Goal: Task Accomplishment & Management: Manage account settings

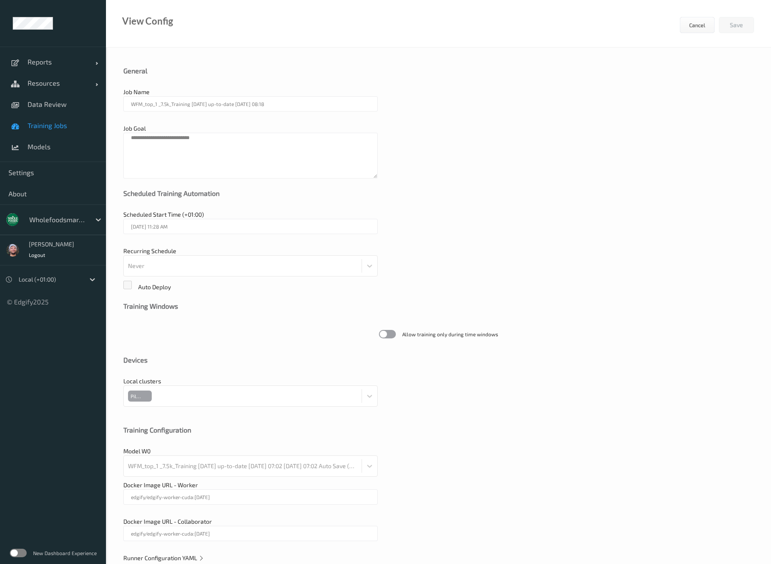
scroll to position [20, 0]
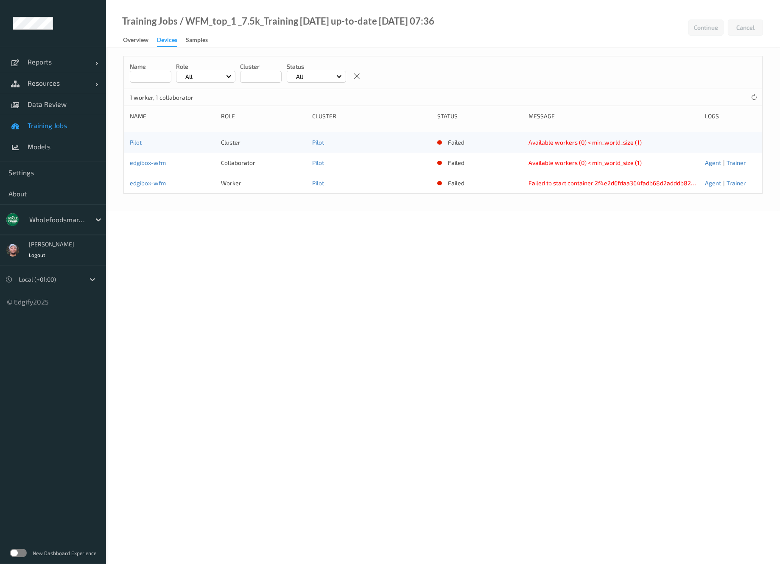
click at [81, 221] on div at bounding box center [57, 220] width 57 height 10
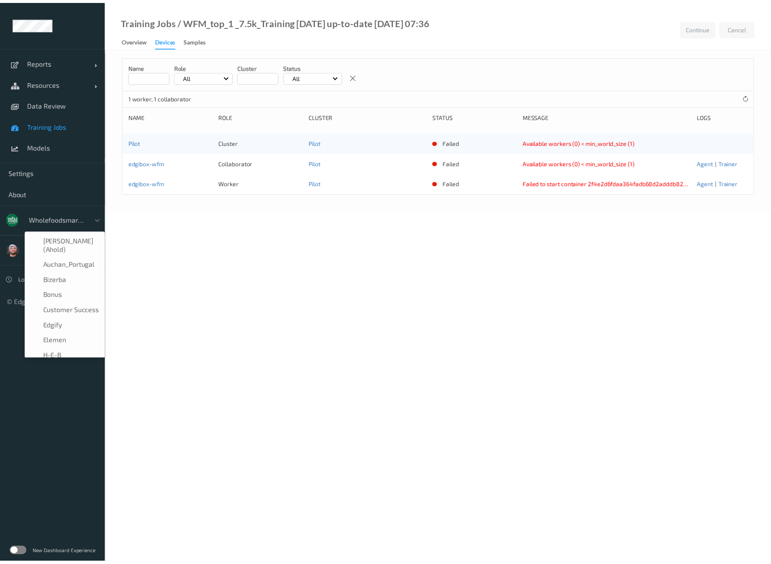
scroll to position [178, 0]
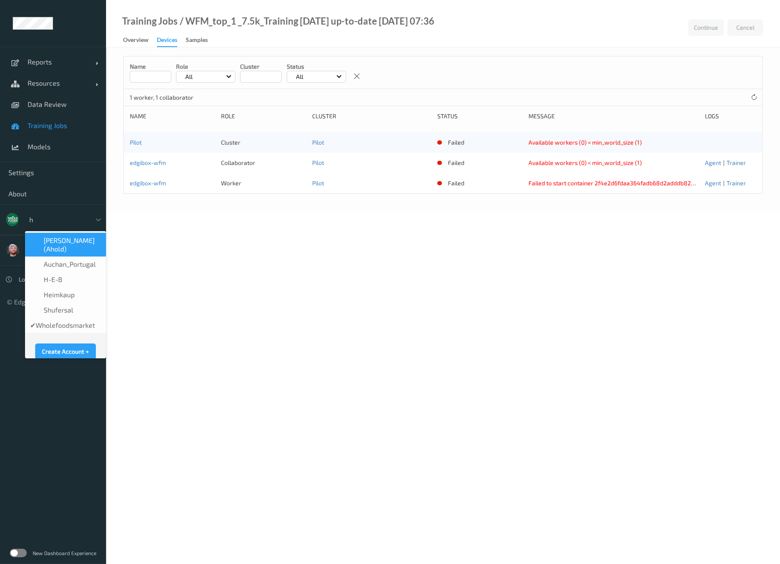
type input "h-"
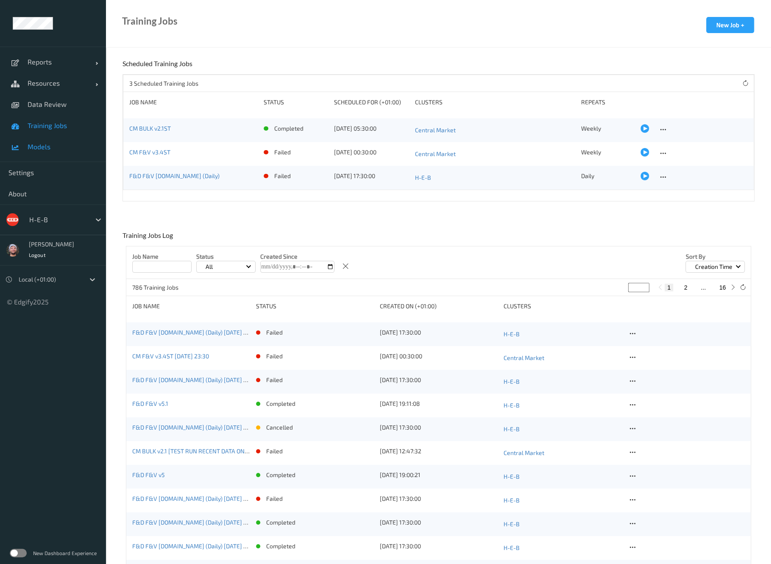
drag, startPoint x: 115, startPoint y: 411, endPoint x: 37, endPoint y: 137, distance: 285.4
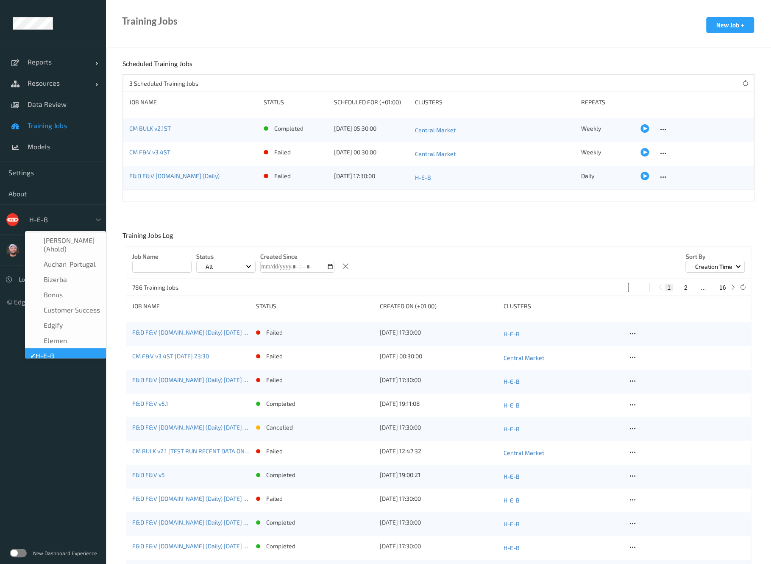
click at [49, 223] on div at bounding box center [57, 220] width 57 height 10
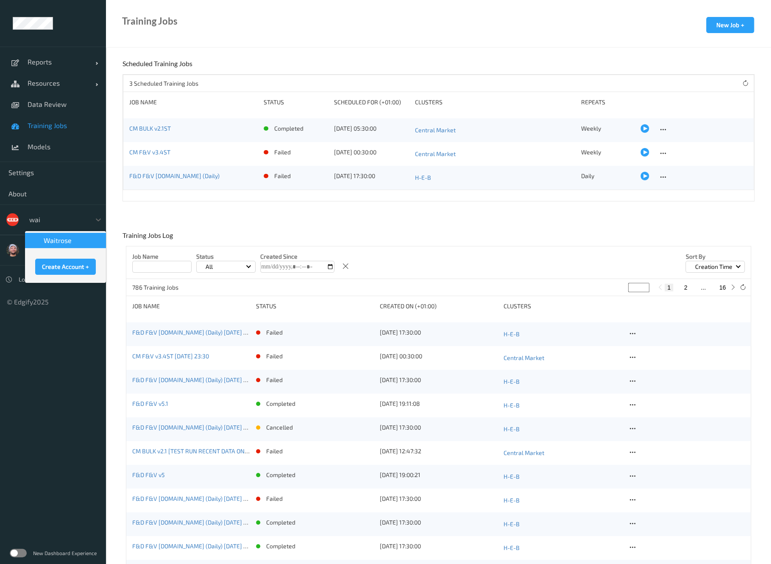
type input "wait"
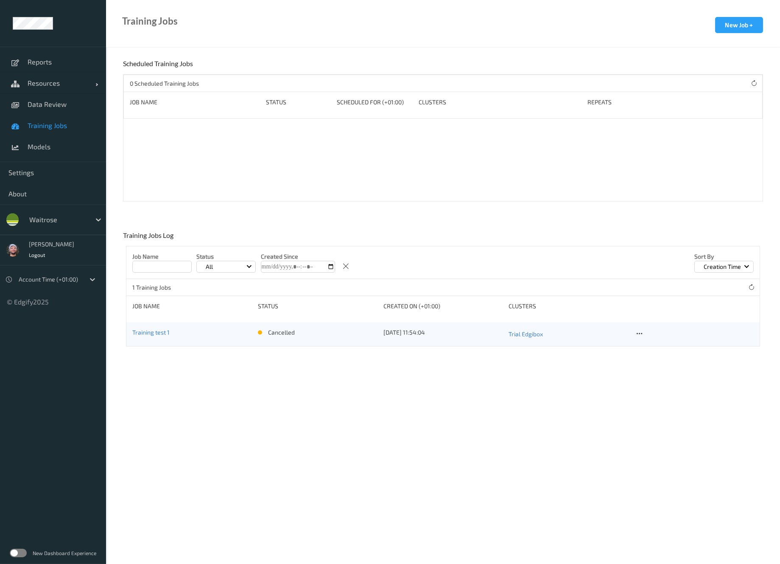
click at [68, 125] on span "Training Jobs" at bounding box center [63, 125] width 70 height 8
click at [69, 213] on div "waitrose" at bounding box center [58, 220] width 66 height 14
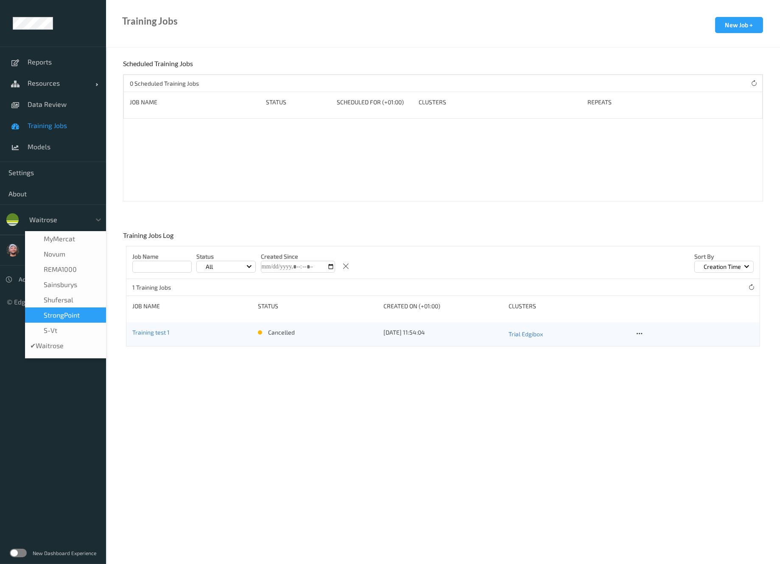
scroll to position [212, 0]
click at [71, 312] on span "wholefoodsmarket" at bounding box center [73, 316] width 59 height 8
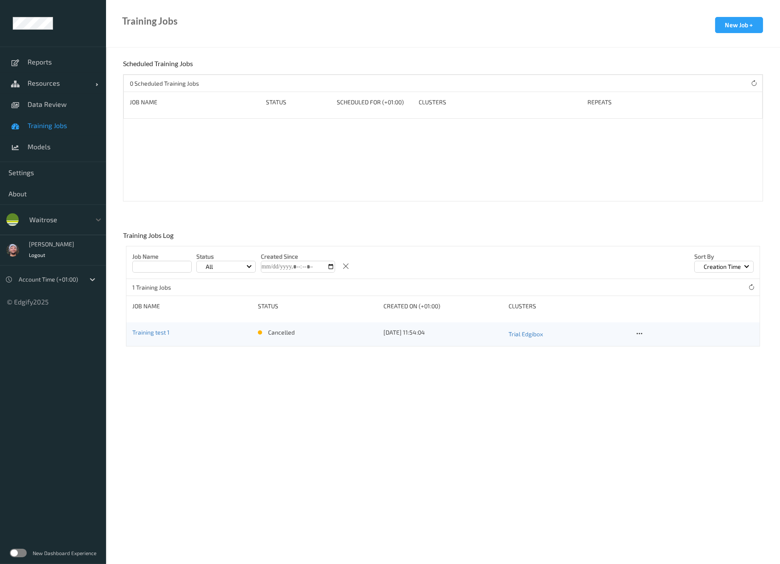
click at [68, 225] on div "waitrose" at bounding box center [58, 220] width 66 height 14
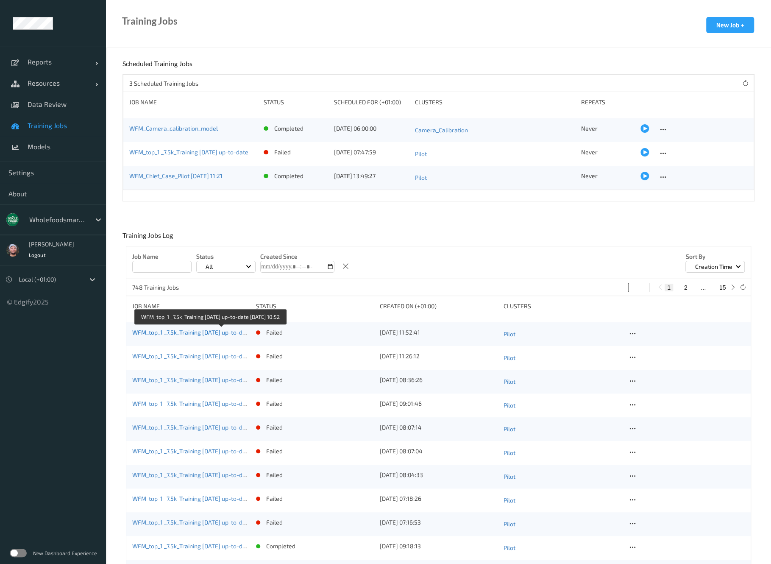
click at [215, 333] on link "WFM_top_1 _7.5k_Training 2025-10-15 up-to-date 2025-10-15 10:52" at bounding box center [209, 332] width 154 height 7
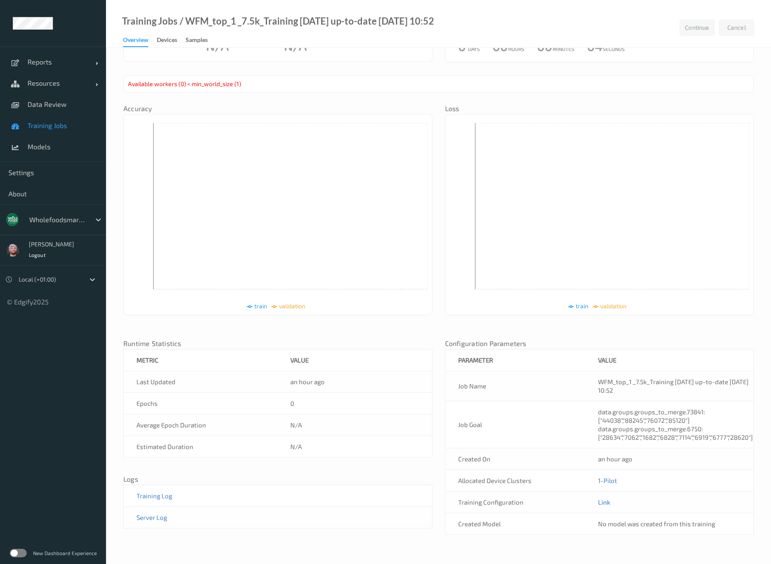
click at [602, 504] on link "Link" at bounding box center [604, 502] width 12 height 8
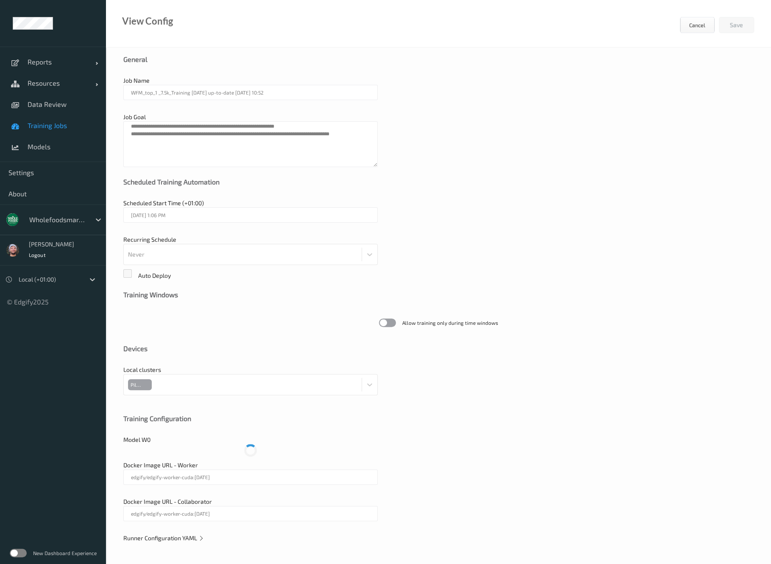
scroll to position [20, 0]
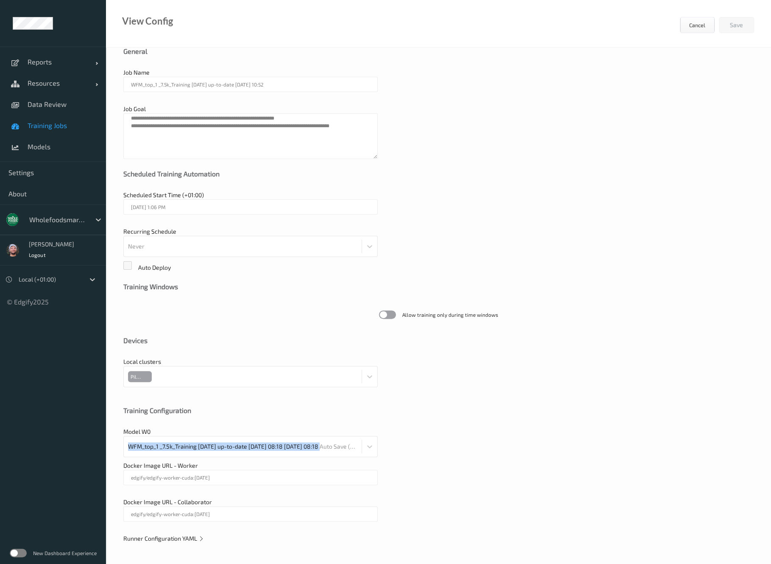
drag, startPoint x: 126, startPoint y: 449, endPoint x: 328, endPoint y: 445, distance: 201.9
click at [328, 445] on div "WFM_top_1 _7.5k_Training 2025-09-01 up-to-date 2025-09-16 08:18 2025-09-16 08:1…" at bounding box center [250, 446] width 254 height 21
copy div "WFM_top_1 _7.5k_Training 2025-09-01 up-to-date 2025-09-16 08:18 2025-"
click at [64, 129] on span "Training Jobs" at bounding box center [63, 125] width 70 height 8
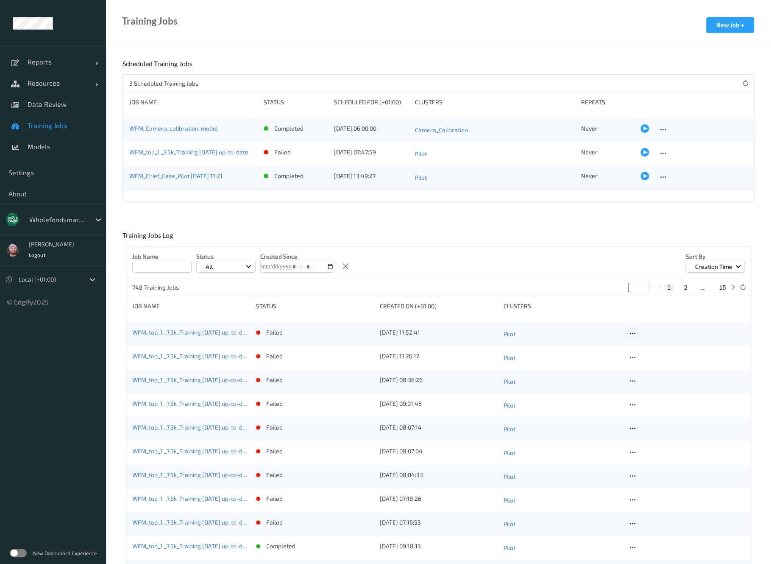
click at [633, 332] on icon at bounding box center [632, 334] width 7 height 8
click at [654, 361] on div "Copy Job" at bounding box center [653, 363] width 20 height 8
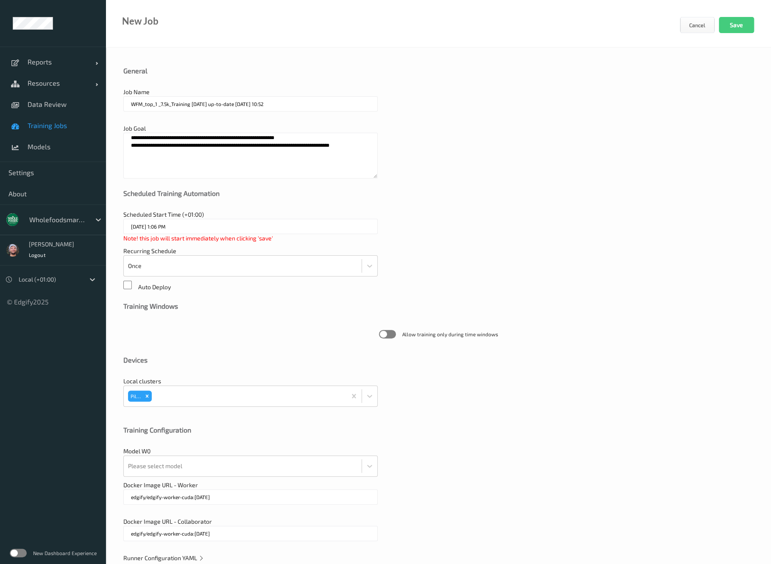
scroll to position [20, 0]
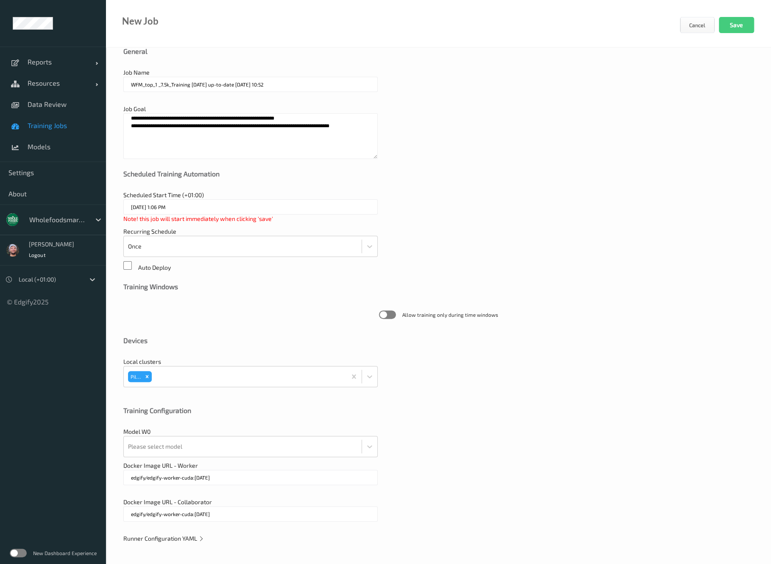
click at [187, 531] on div "**********" at bounding box center [438, 296] width 665 height 537
click at [189, 541] on span "Runner Configuration YAML" at bounding box center [163, 538] width 81 height 7
click at [215, 450] on div at bounding box center [242, 446] width 229 height 17
paste input "WFM_top_1 _7.5k_Training 2025-09-01 up-to-date 2025-09-16 08:18 2025-"
type input "WFM_top_1 _7.5k_Training 2025-09-01 up-to-date 2025-09-16 08:18 2025-"
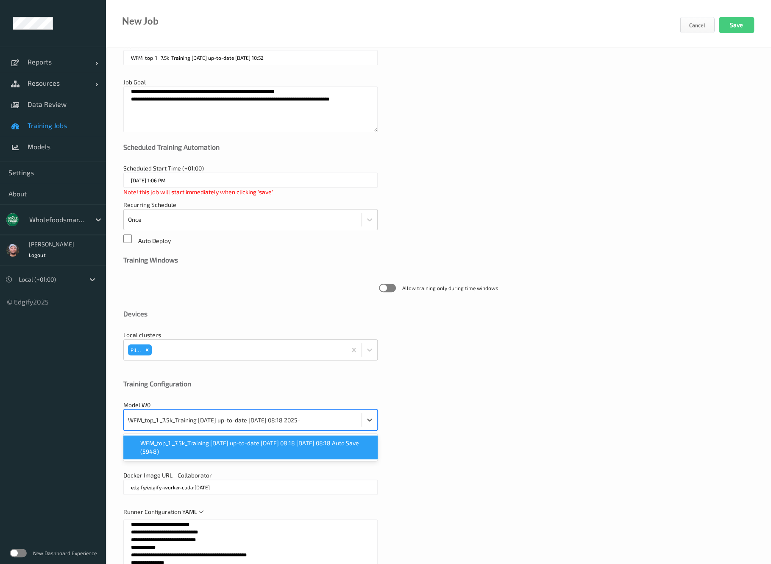
click at [232, 442] on span "WFM_top_1 _7.5k_Training 2025-09-01 up-to-date 2025-09-16 08:18 2025-09-16 08:1…" at bounding box center [256, 447] width 232 height 17
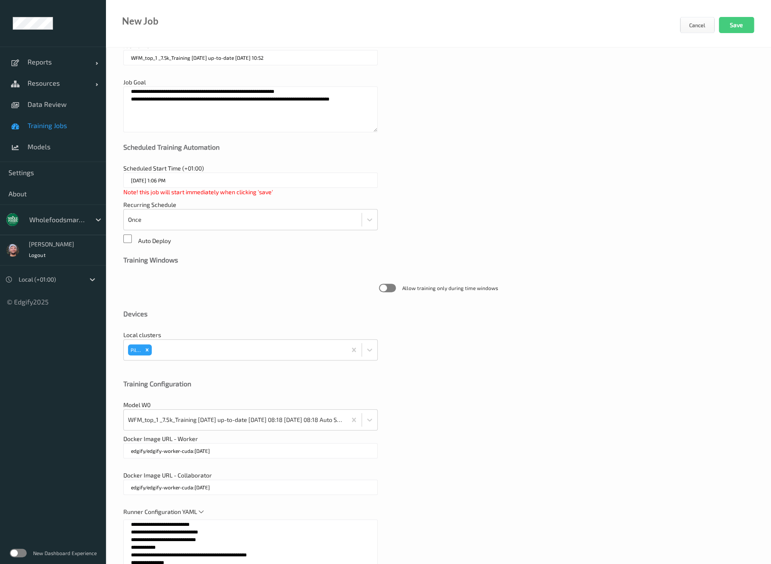
click at [504, 450] on div "Docker Image URL - Worker edgify/edgify-worker-cuda:2.5.20" at bounding box center [438, 451] width 631 height 32
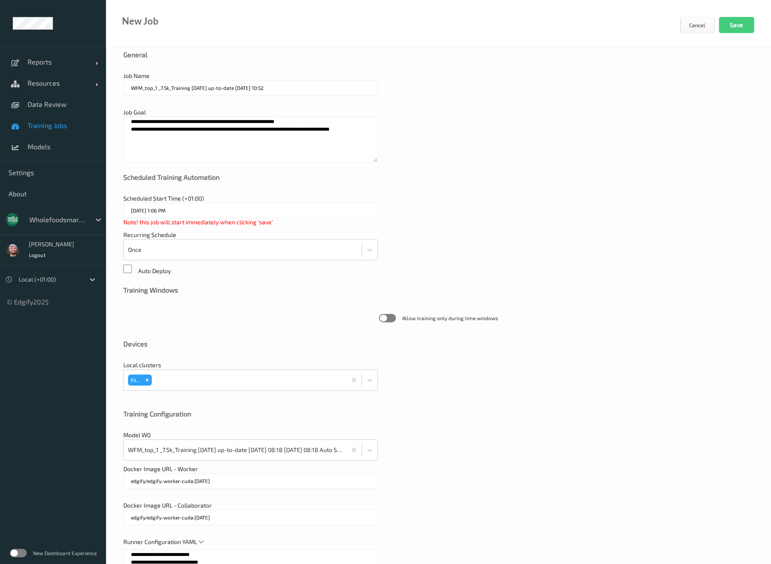
scroll to position [0, 0]
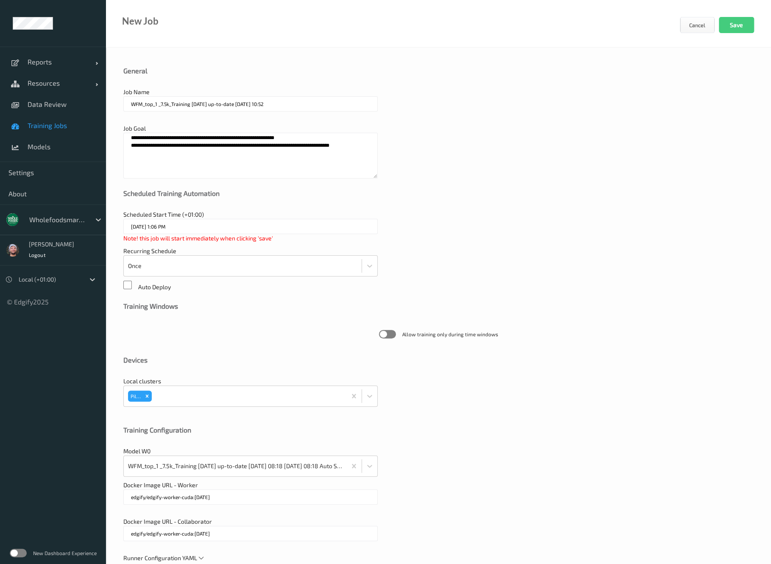
drag, startPoint x: 214, startPoint y: 101, endPoint x: 278, endPoint y: 103, distance: 64.1
click at [275, 103] on input "WFM_top_1 _7.5k_Training [DATE] up-to-date [DATE] 10:52" at bounding box center [250, 103] width 254 height 15
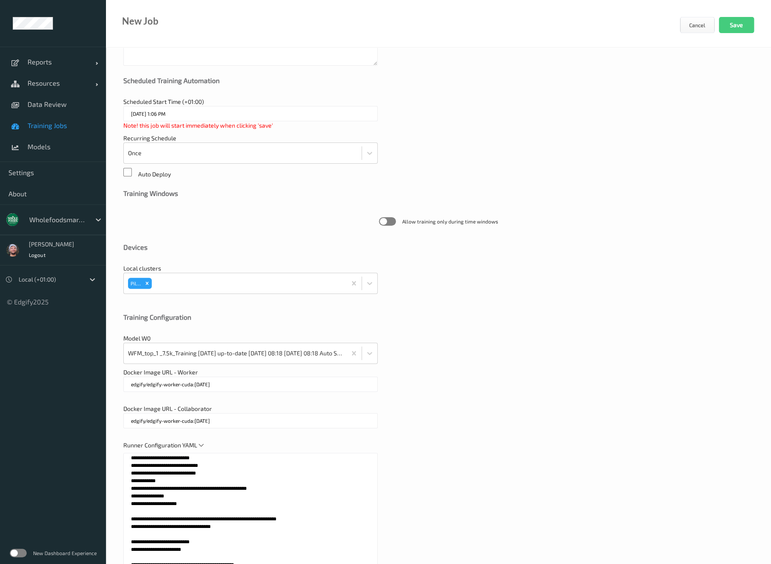
click at [529, 372] on div "Docker Image URL - Worker edgify/edgify-worker-cuda:2.5.20" at bounding box center [438, 384] width 631 height 32
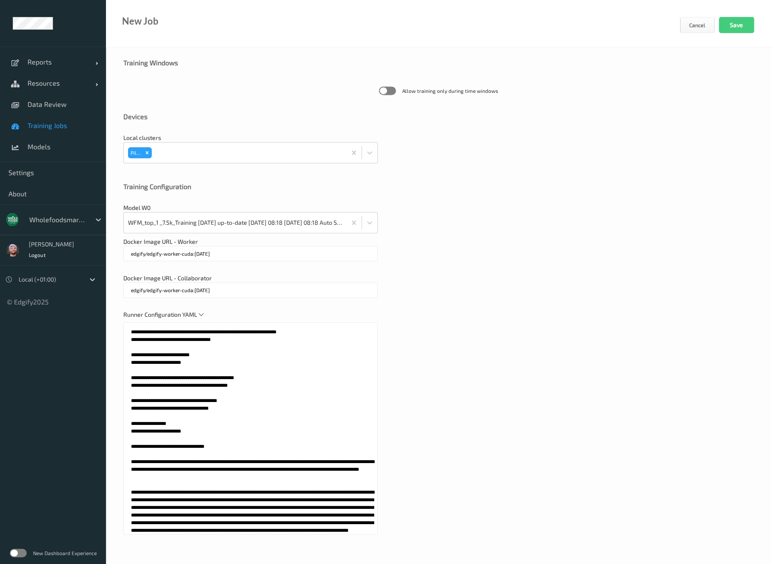
scroll to position [3, 0]
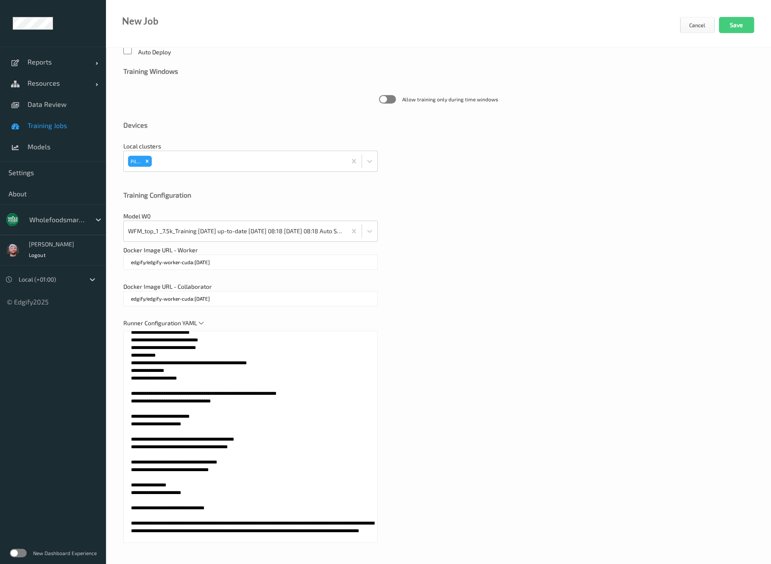
drag, startPoint x: 468, startPoint y: 341, endPoint x: 472, endPoint y: 252, distance: 88.7
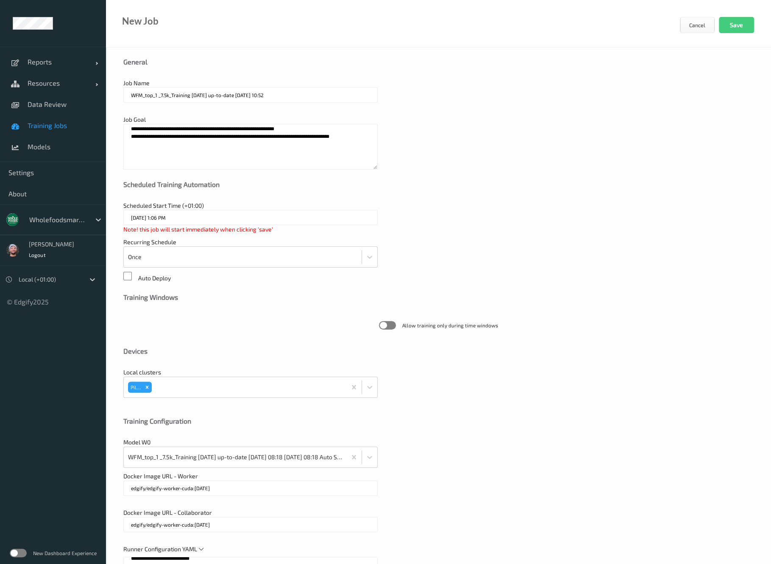
scroll to position [0, 0]
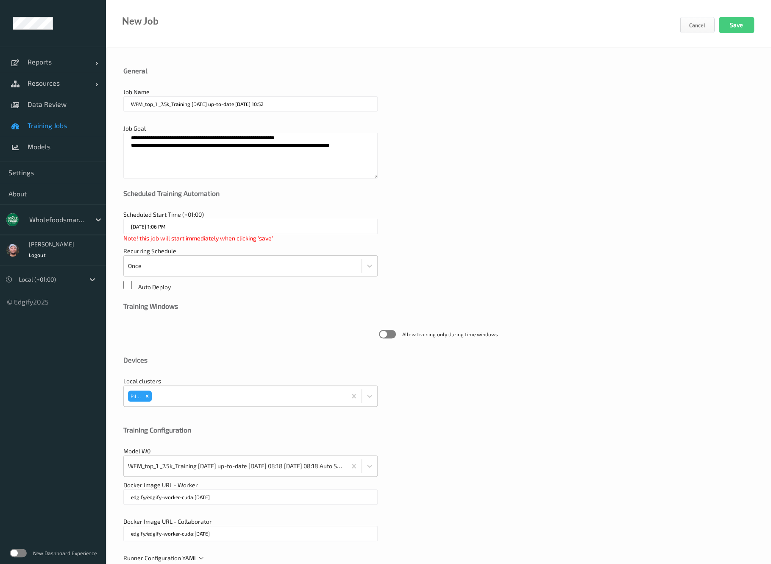
drag, startPoint x: 553, startPoint y: 138, endPoint x: 703, endPoint y: 75, distance: 162.5
click at [696, 114] on div "Job Name WFM_top_1 _7.5k_Training 2025-10-15 up-to-date 2025-10-15 10:52" at bounding box center [438, 104] width 631 height 32
click at [733, 32] on button "Save" at bounding box center [736, 25] width 35 height 16
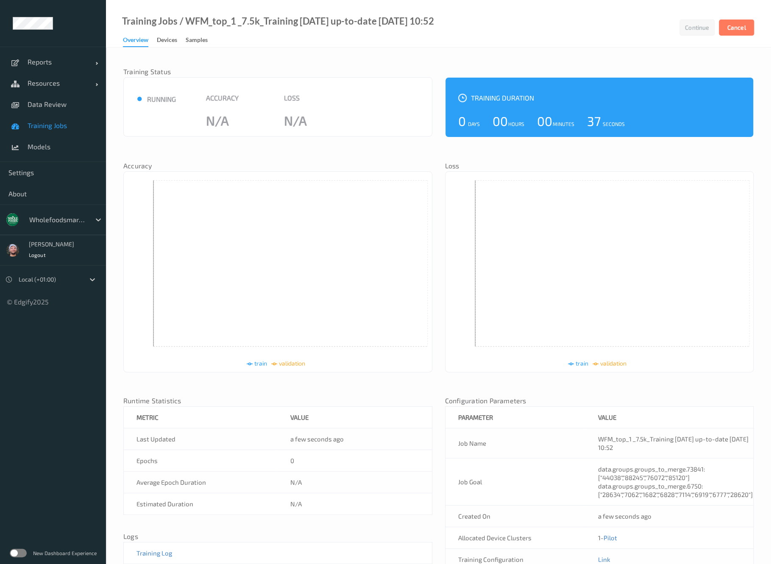
drag, startPoint x: 8, startPoint y: 468, endPoint x: 65, endPoint y: 440, distance: 64.1
click at [8, 468] on ul "Reports Default Report Customized Report Resources Devices Clusters Sites Data …" at bounding box center [53, 282] width 106 height 564
drag, startPoint x: 179, startPoint y: 96, endPoint x: 119, endPoint y: 100, distance: 59.5
click at [119, 100] on div "Training Status ● running Accuracy N/A Loss N/A Training Duration 0 Days 00 Hou…" at bounding box center [438, 335] width 665 height 575
drag, startPoint x: 169, startPoint y: 105, endPoint x: 149, endPoint y: 111, distance: 20.3
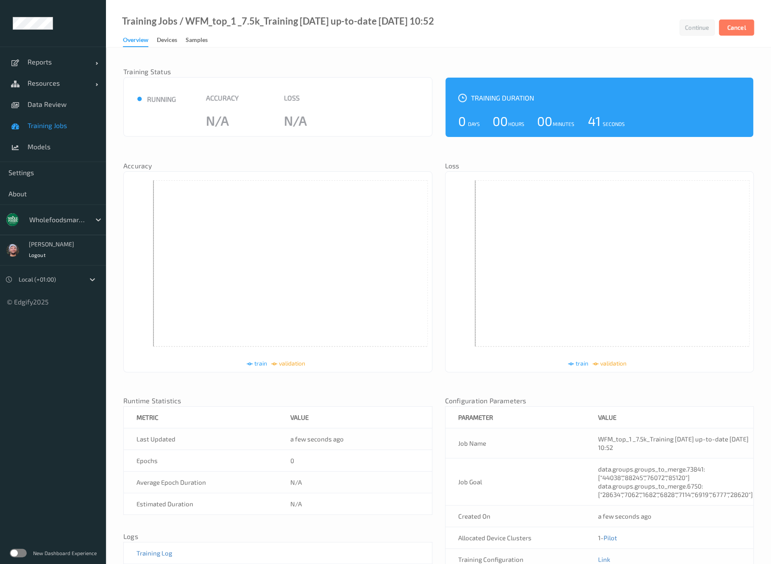
click at [163, 97] on div "● running" at bounding box center [199, 99] width 143 height 10
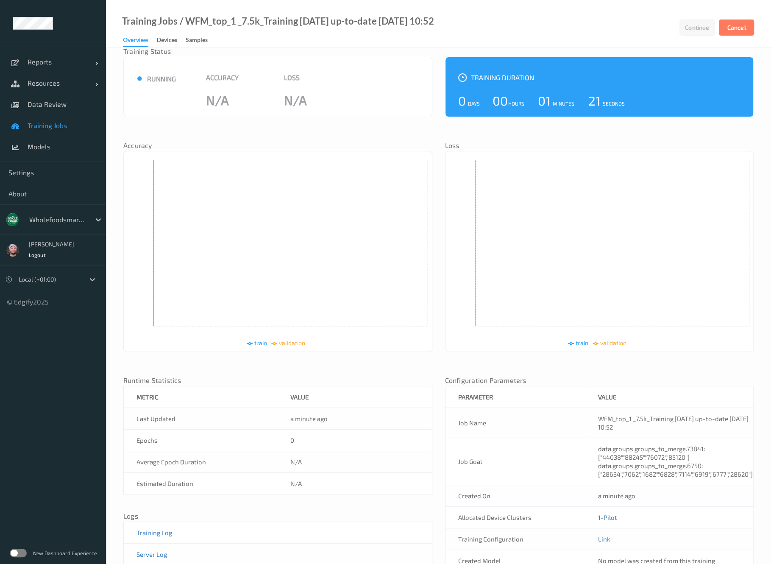
click at [318, 545] on td "Server Log" at bounding box center [278, 555] width 309 height 22
drag, startPoint x: 318, startPoint y: 545, endPoint x: 221, endPoint y: 302, distance: 261.7
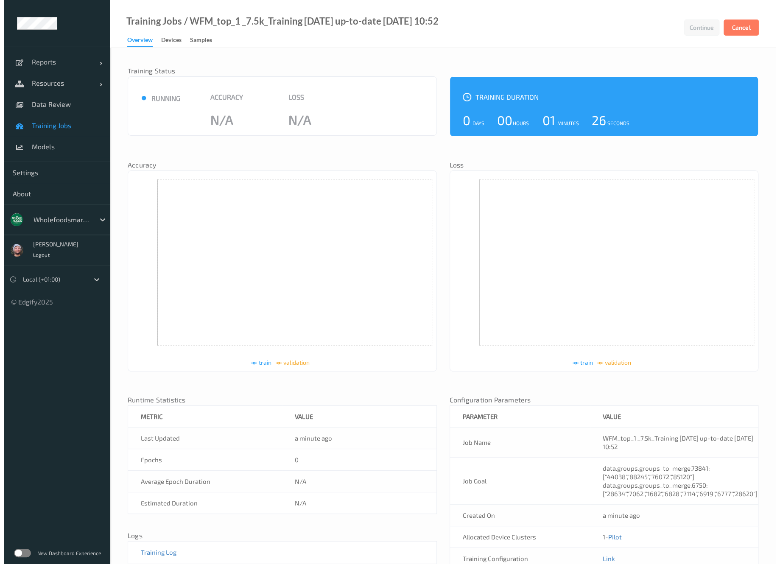
scroll to position [0, 0]
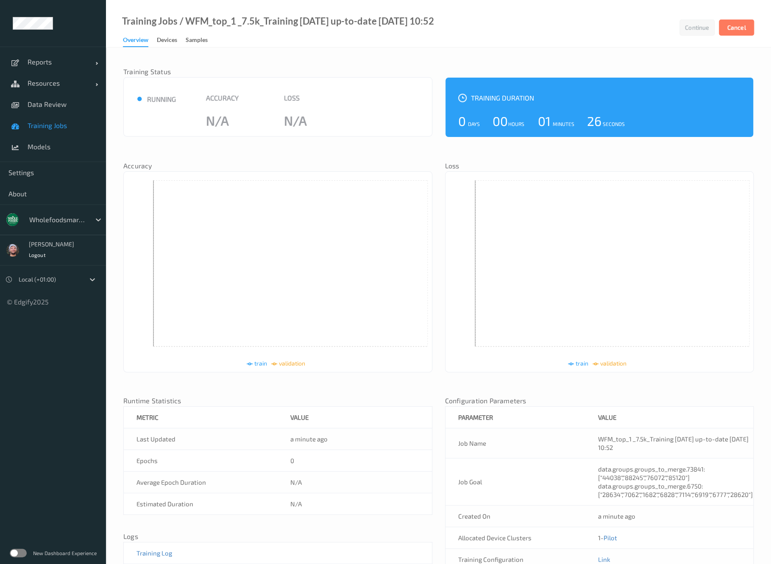
drag, startPoint x: 275, startPoint y: 333, endPoint x: 285, endPoint y: 171, distance: 162.3
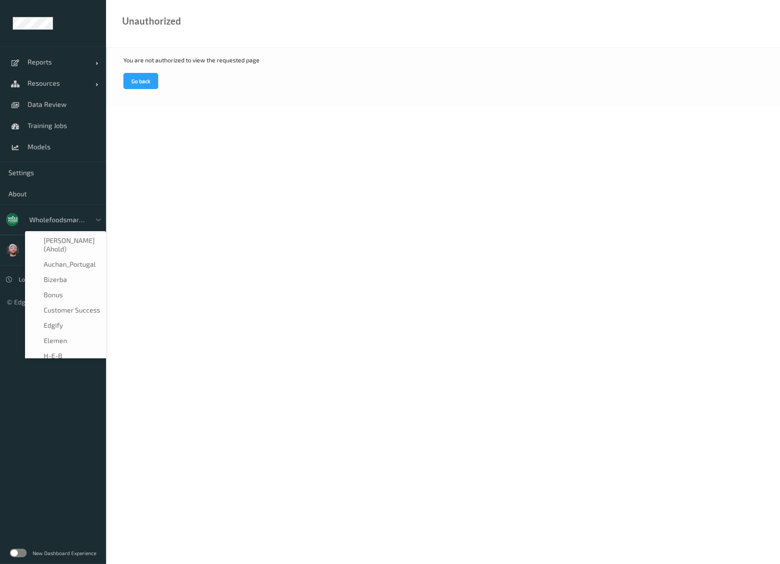
click at [56, 215] on div at bounding box center [57, 220] width 57 height 10
click at [71, 348] on span "wholefoodsmarket" at bounding box center [65, 345] width 59 height 8
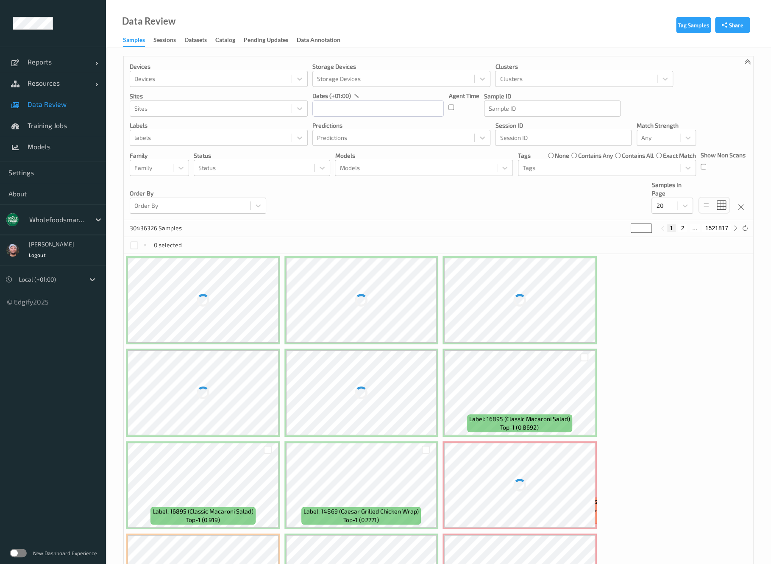
click at [69, 219] on div at bounding box center [57, 220] width 57 height 10
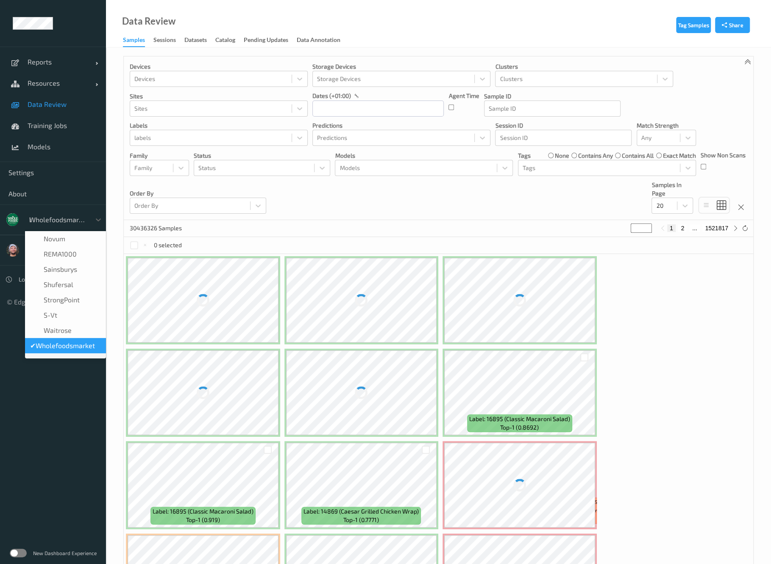
scroll to position [0, 0]
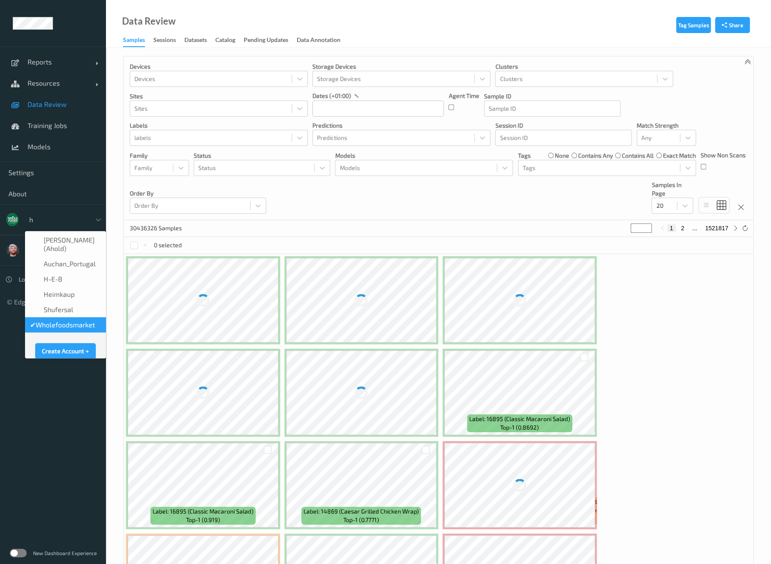
type input "h-"
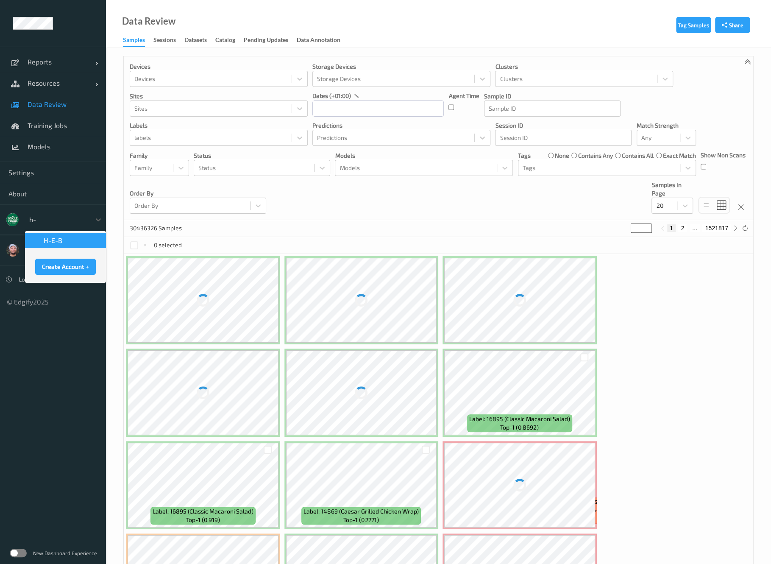
scroll to position [0, 0]
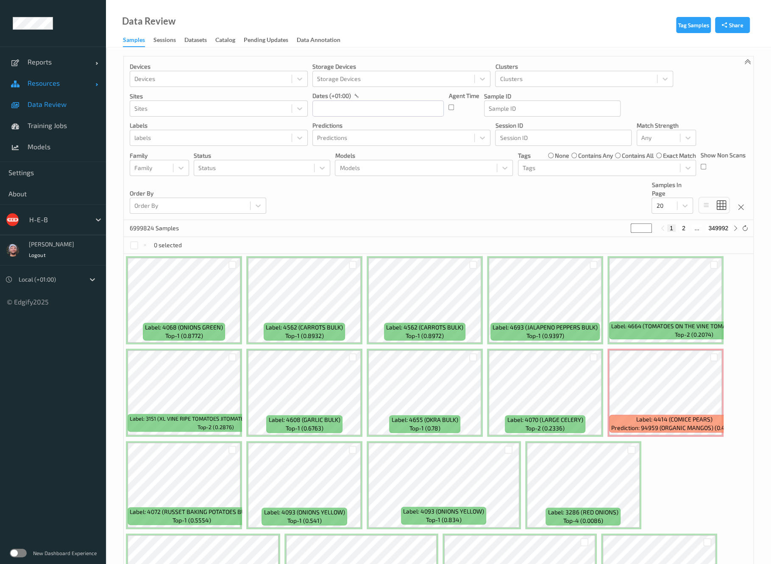
click at [74, 81] on span "Resources" at bounding box center [62, 83] width 68 height 8
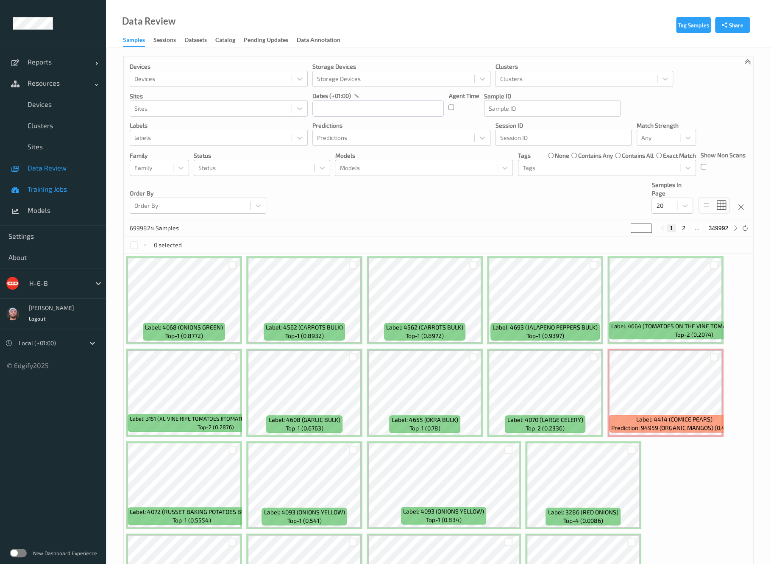
click at [58, 188] on span "Training Jobs" at bounding box center [63, 189] width 70 height 8
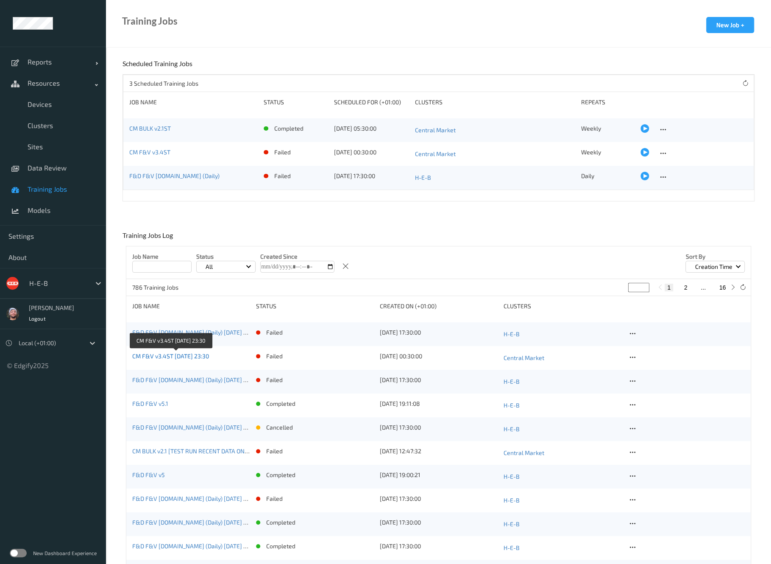
click at [154, 356] on link "CM F&V v3.4ST [DATE] 23:30" at bounding box center [170, 355] width 77 height 7
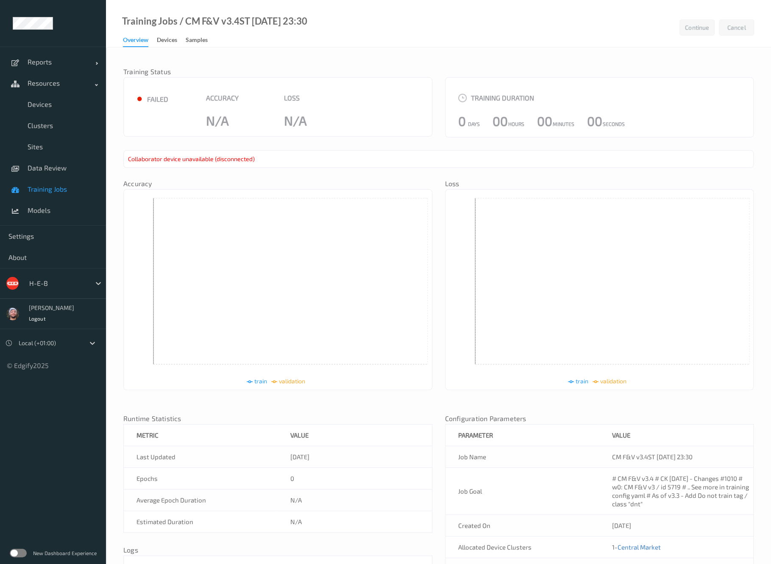
click at [39, 188] on span "Training Jobs" at bounding box center [63, 189] width 70 height 8
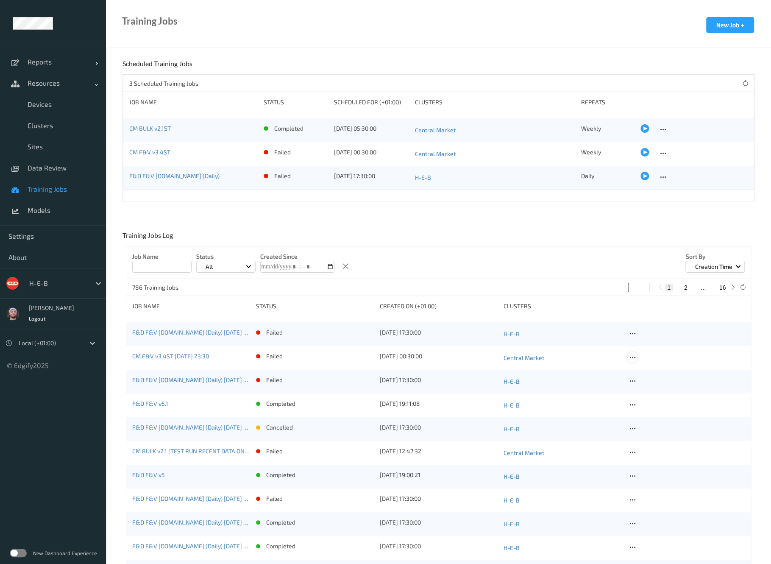
click at [631, 355] on icon at bounding box center [632, 358] width 7 height 8
click at [642, 385] on link "Copy Job" at bounding box center [651, 388] width 47 height 16
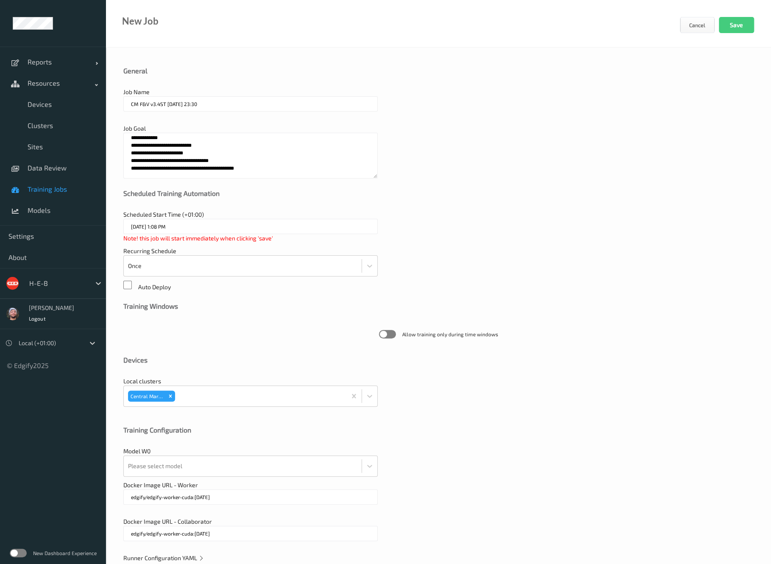
scroll to position [20, 0]
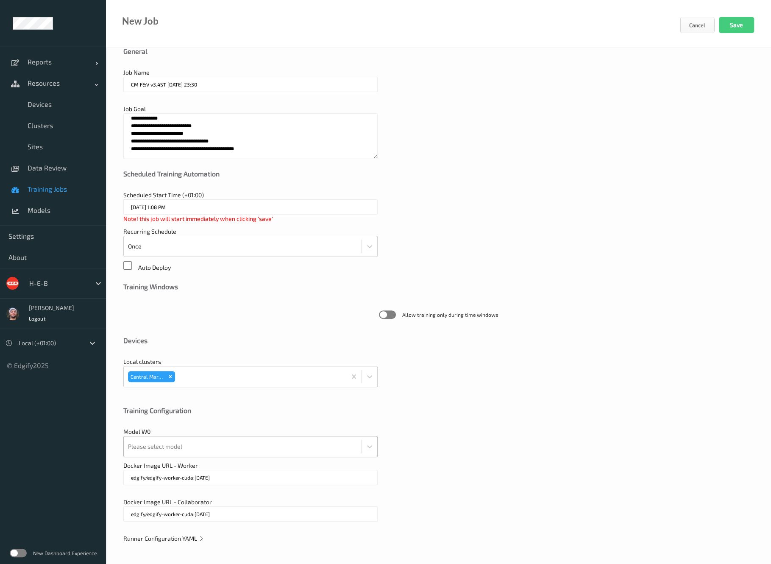
click at [217, 449] on div at bounding box center [242, 446] width 229 height 17
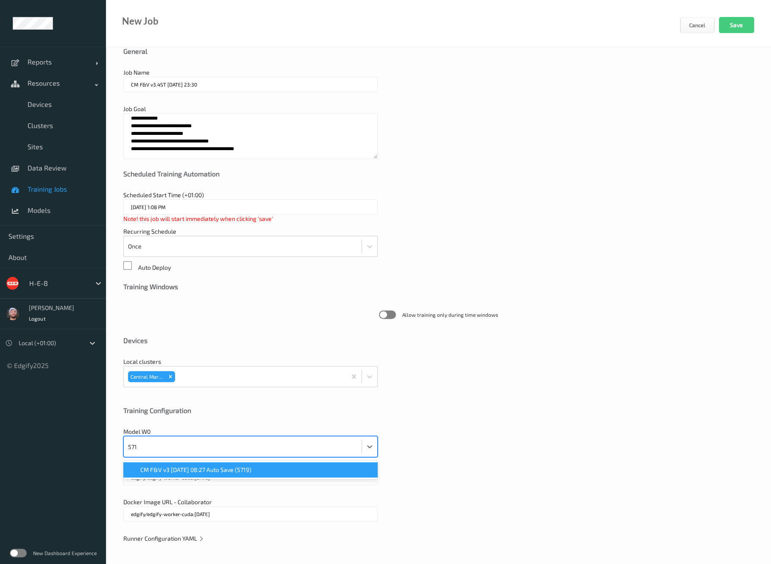
type input "5719"
click at [224, 467] on span "CM F&V v3 [DATE] 08:27 Auto Save (5719)" at bounding box center [195, 470] width 111 height 8
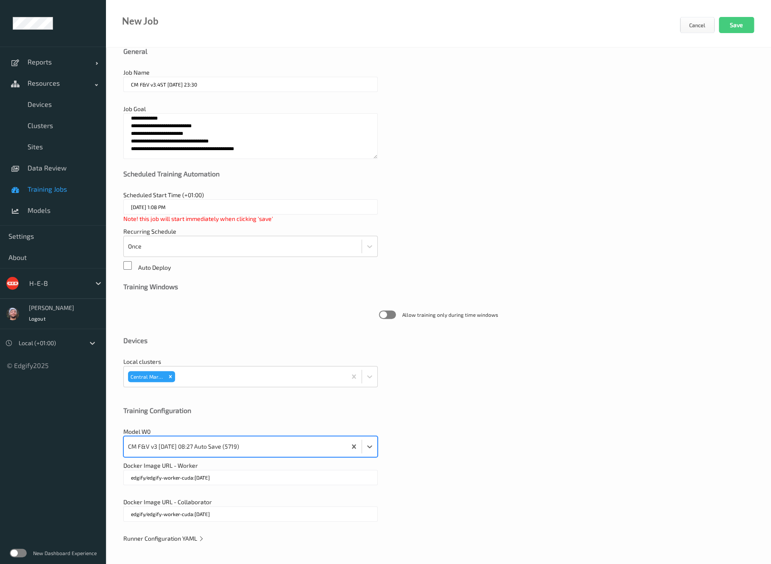
click at [198, 537] on icon at bounding box center [201, 538] width 6 height 7
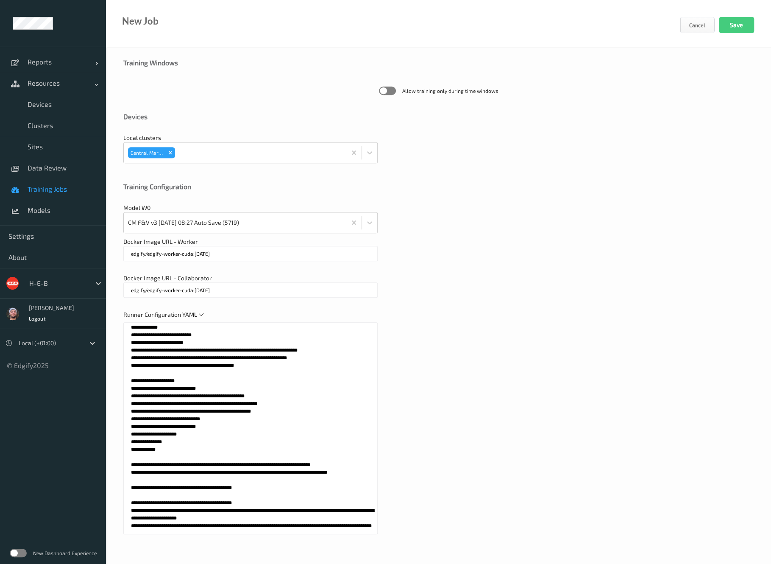
click at [182, 328] on textarea at bounding box center [250, 428] width 254 height 212
click at [286, 365] on textarea at bounding box center [250, 428] width 254 height 212
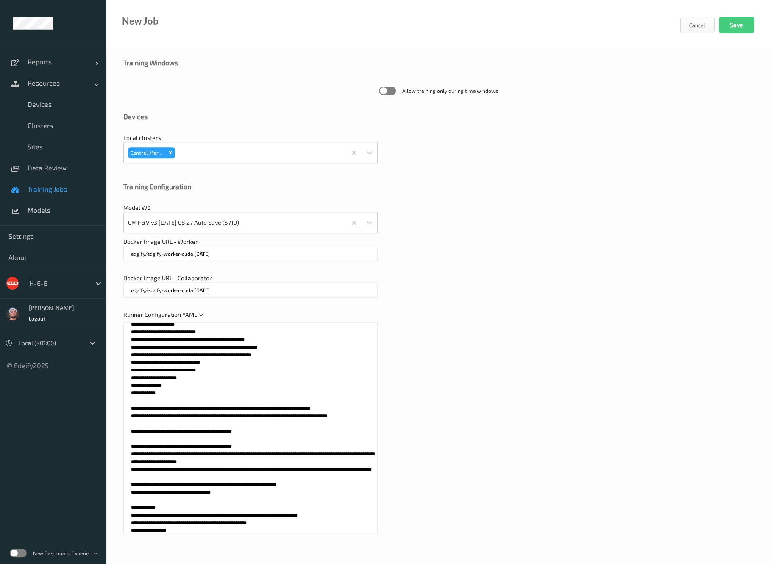
scroll to position [0, 0]
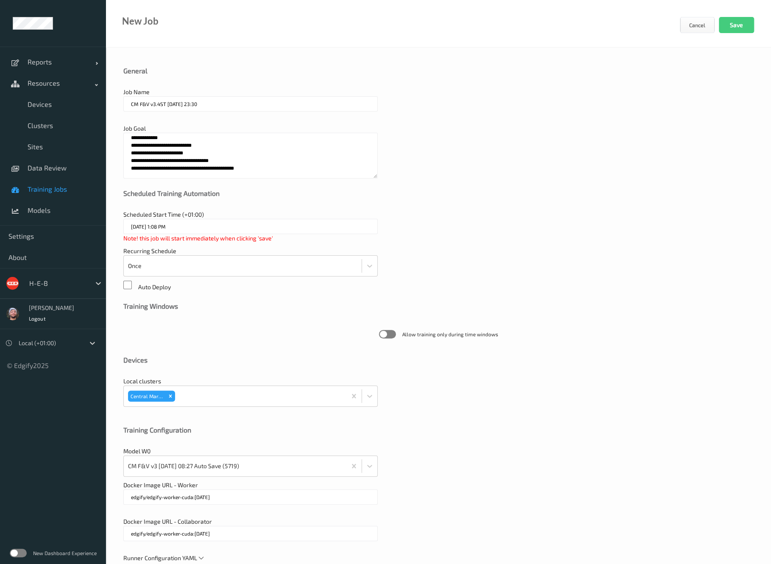
drag, startPoint x: 215, startPoint y: 106, endPoint x: 165, endPoint y: 110, distance: 49.4
click at [165, 110] on input "CM F&V v3.4ST [DATE] 23:30" at bounding box center [250, 103] width 254 height 15
click at [719, 17] on button "Save" at bounding box center [736, 25] width 35 height 16
click at [707, 32] on button "Cancel" at bounding box center [697, 25] width 35 height 16
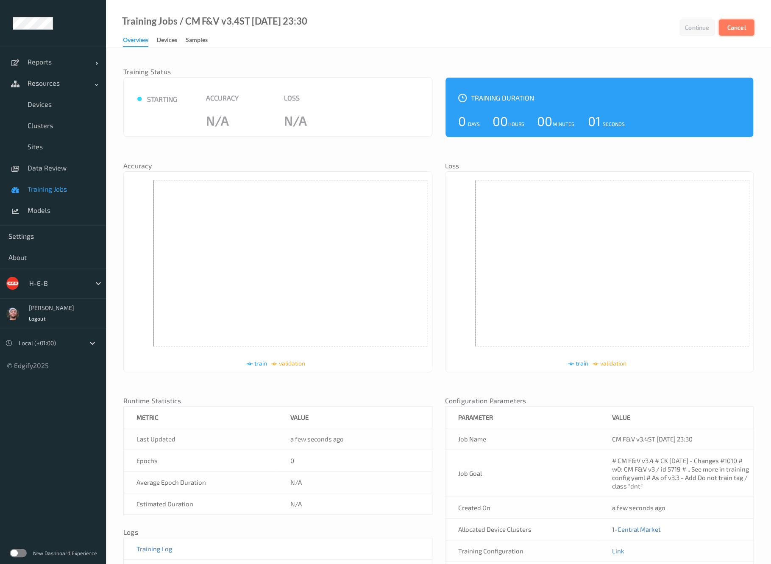
click at [728, 29] on button "Cancel" at bounding box center [736, 28] width 35 height 16
click at [68, 190] on span "Training Jobs" at bounding box center [63, 189] width 70 height 8
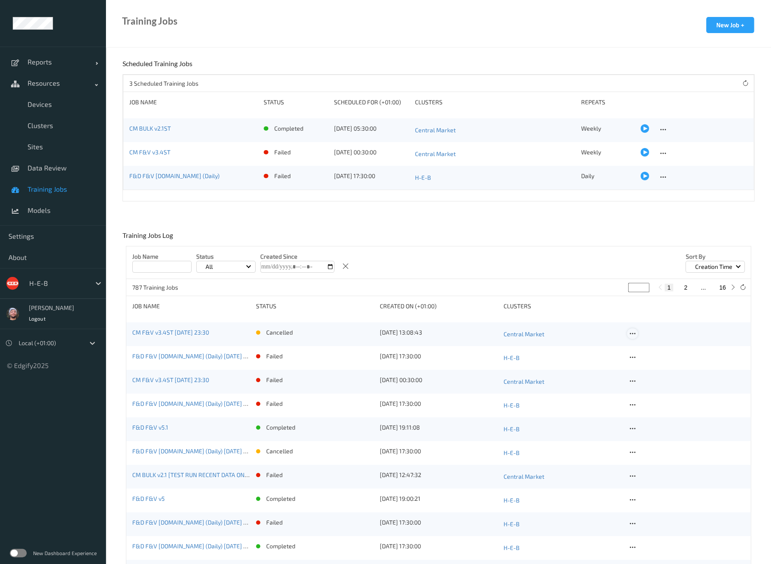
click at [633, 333] on icon at bounding box center [632, 334] width 7 height 8
click at [648, 377] on div "Delete Job" at bounding box center [654, 378] width 24 height 8
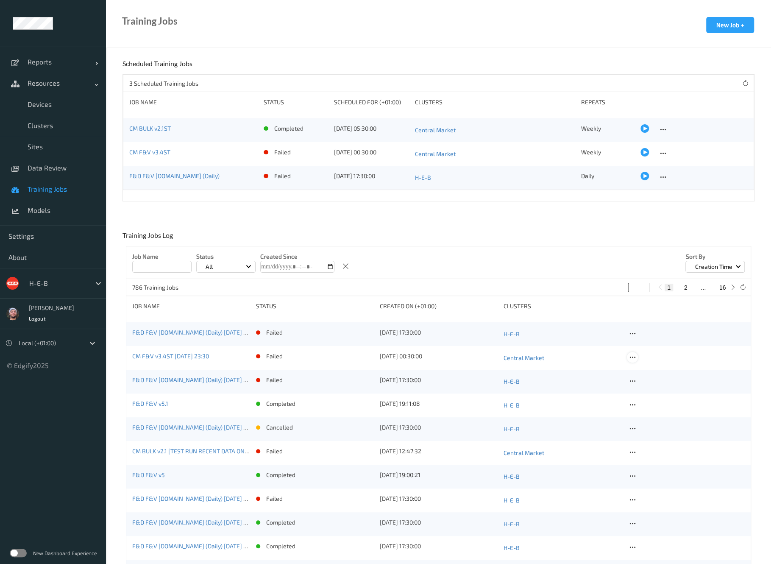
click at [634, 360] on icon at bounding box center [632, 358] width 7 height 8
click at [645, 386] on div "Copy Job" at bounding box center [653, 387] width 20 height 8
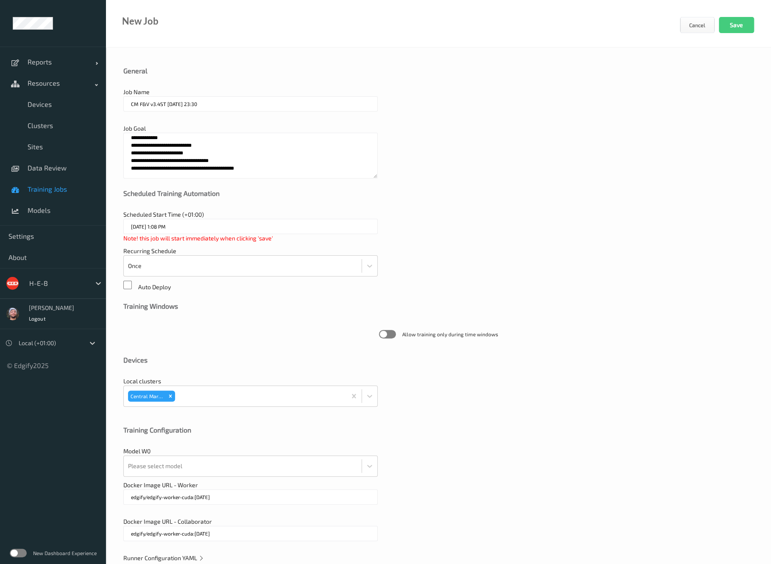
drag, startPoint x: 161, startPoint y: 102, endPoint x: 309, endPoint y: 105, distance: 147.6
click at [309, 105] on input "CM F&V v3.4ST [DATE] 23:30" at bounding box center [250, 103] width 254 height 15
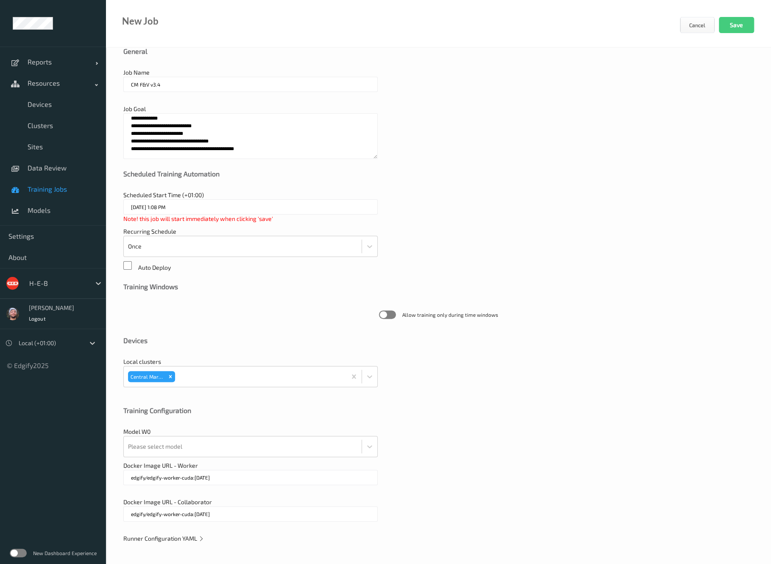
type input "CM F&V v3.4"
click at [187, 135] on textarea "**********" at bounding box center [250, 136] width 254 height 46
click at [186, 440] on div at bounding box center [242, 446] width 229 height 17
paste input "5719"
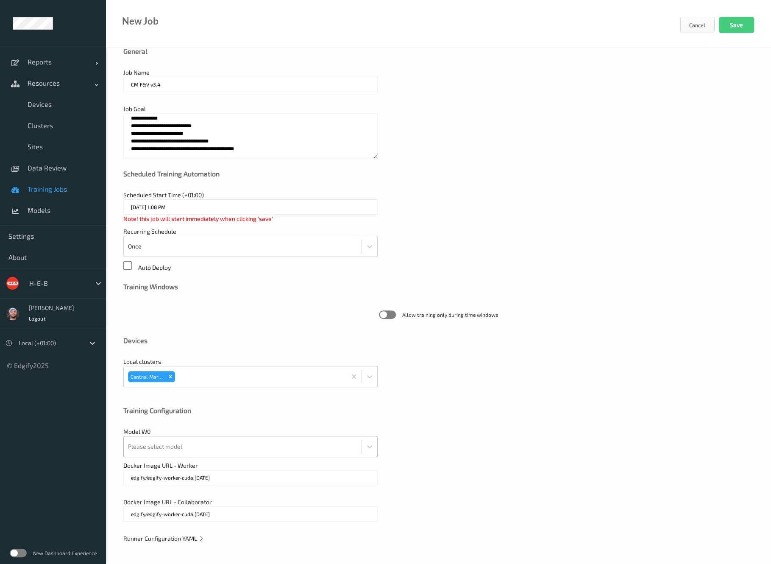
type input "5719"
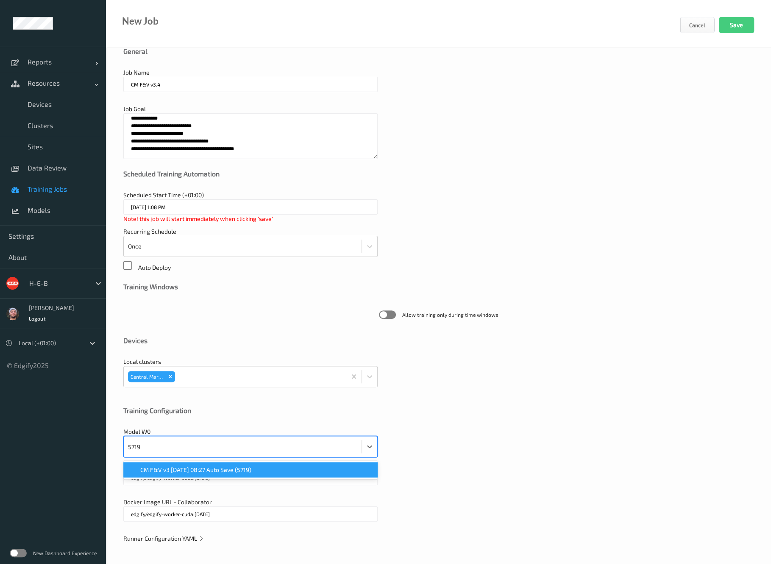
click at [193, 467] on span "CM F&V v3 2025-07-07 08:27 Auto Save (5719)" at bounding box center [195, 470] width 111 height 8
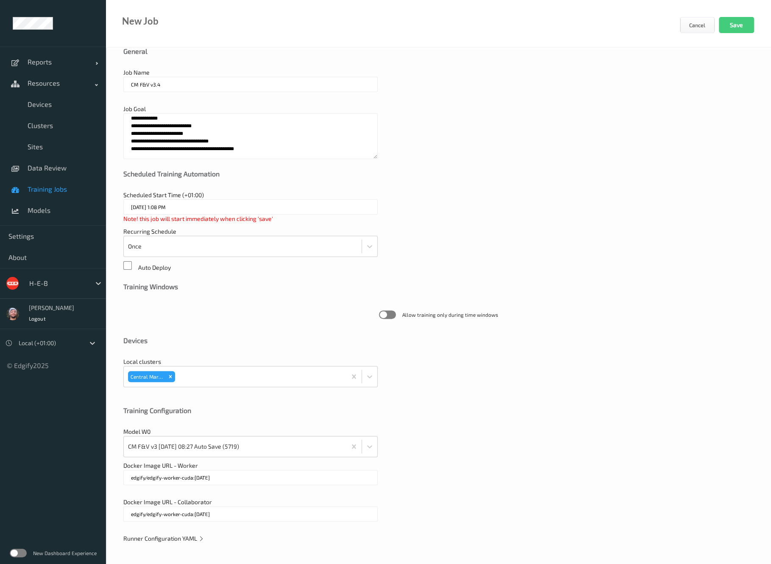
click at [196, 535] on span "Runner Configuration YAML" at bounding box center [163, 538] width 81 height 7
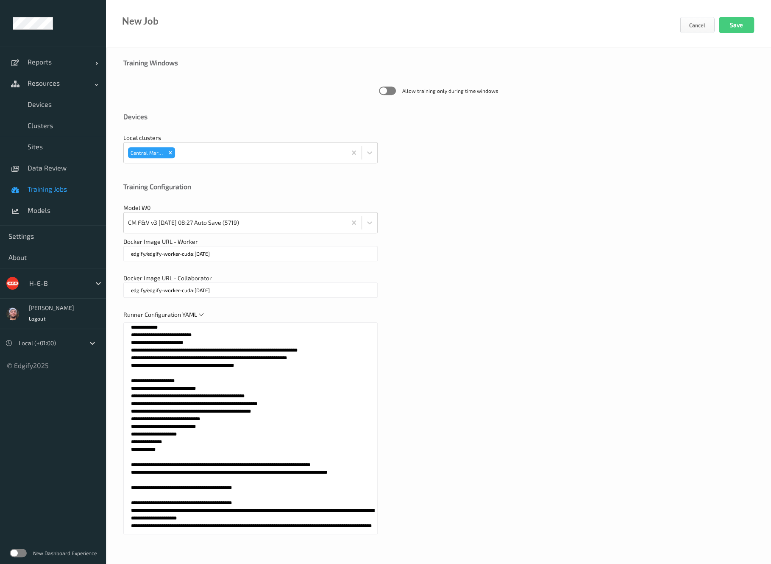
scroll to position [0, 0]
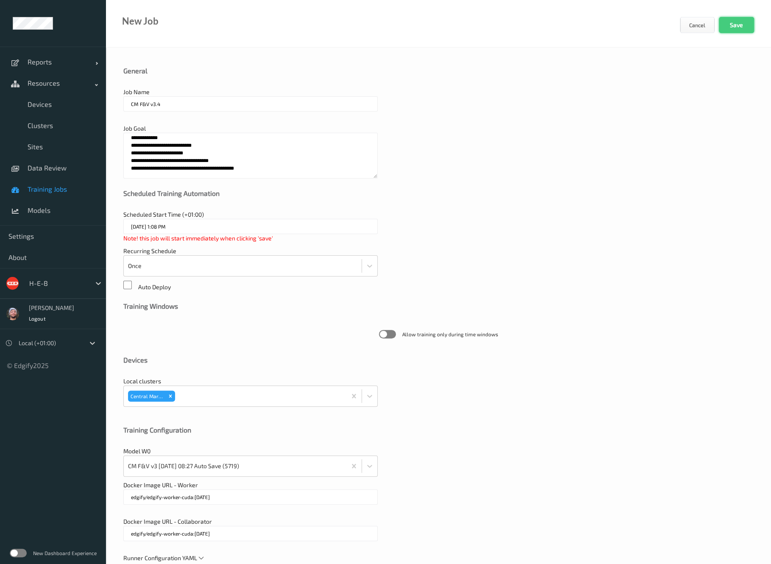
click at [730, 22] on button "Save" at bounding box center [736, 25] width 35 height 16
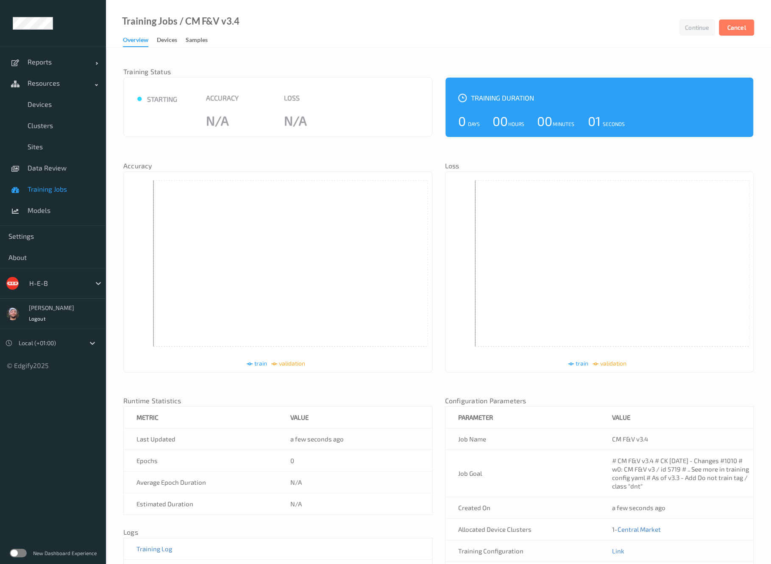
click at [64, 182] on link "Training Jobs" at bounding box center [53, 189] width 106 height 21
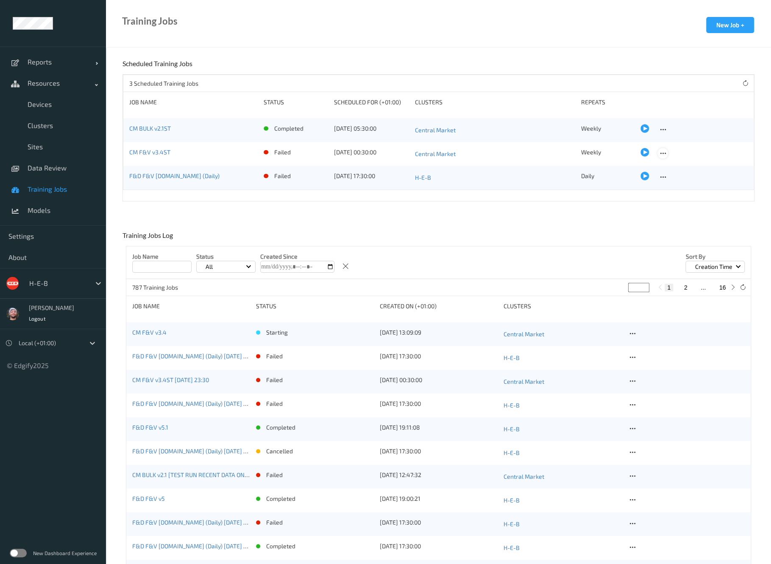
click at [660, 151] on icon at bounding box center [663, 154] width 7 height 8
click at [675, 168] on div "Edit Job" at bounding box center [682, 167] width 18 height 8
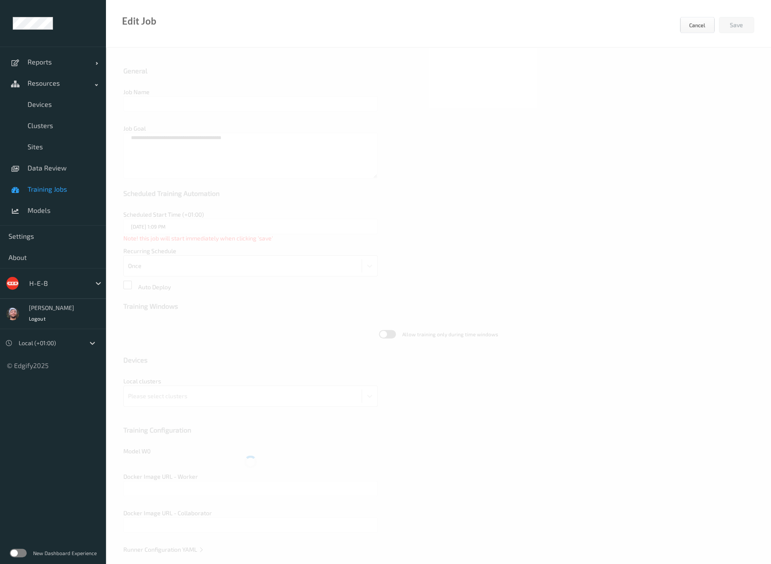
type input "CM F&V v3.4ST"
type textarea "**********"
type input "21/10/2025 12:30 AM"
type input "edgify/edgify-worker-cuda:2.5.20"
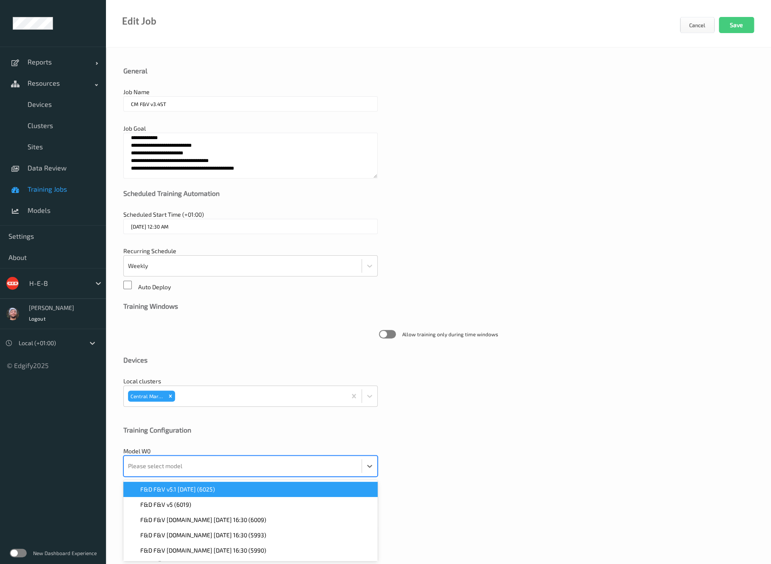
click at [216, 456] on div "Please select model" at bounding box center [243, 466] width 238 height 20
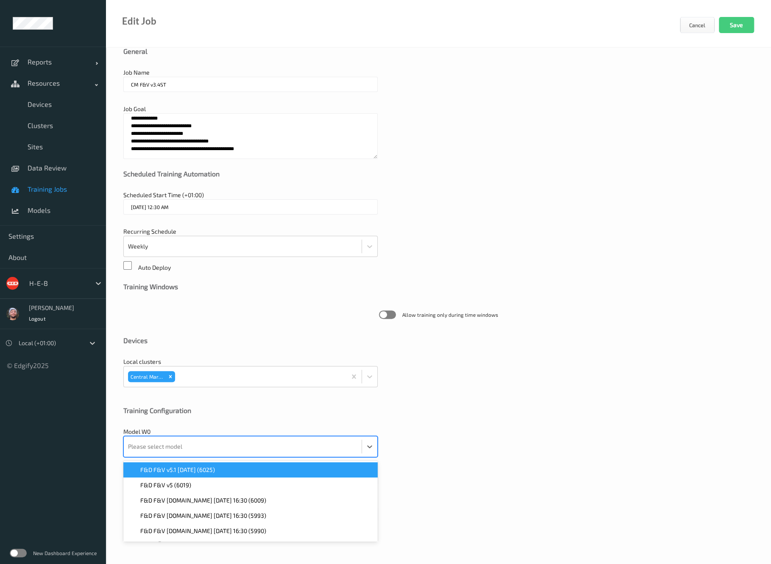
paste input "5719"
type input "5719"
click at [215, 472] on span "CM F&V v3 2025-07-07 08:27 Auto Save (5719)" at bounding box center [195, 470] width 111 height 8
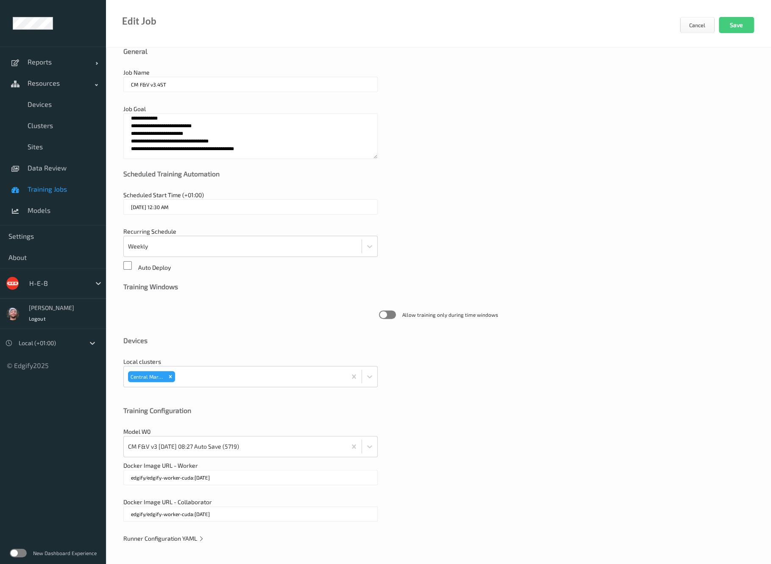
click at [160, 85] on input "CM F&V v3.4ST" at bounding box center [250, 84] width 254 height 15
type input "CM F&V [DOMAIN_NAME]"
click at [740, 24] on button "Save" at bounding box center [736, 25] width 35 height 16
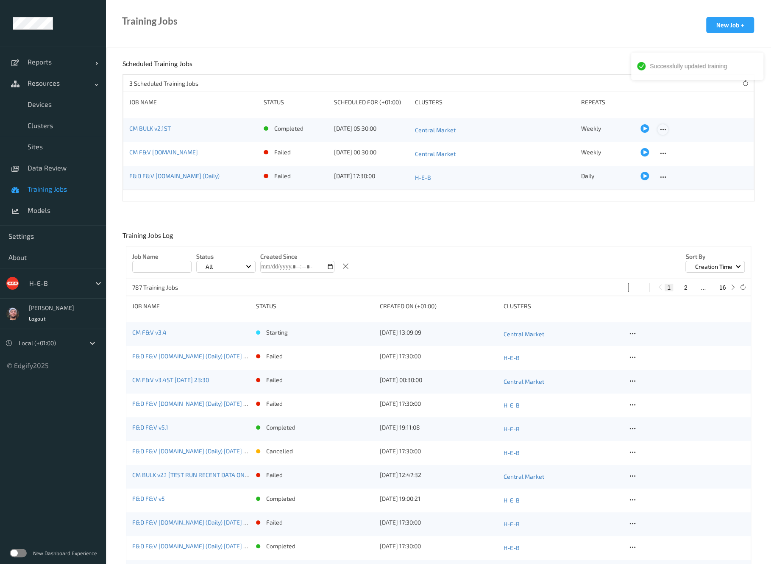
click at [660, 129] on icon at bounding box center [663, 130] width 7 height 8
click at [673, 144] on div "Edit Job" at bounding box center [682, 143] width 18 height 8
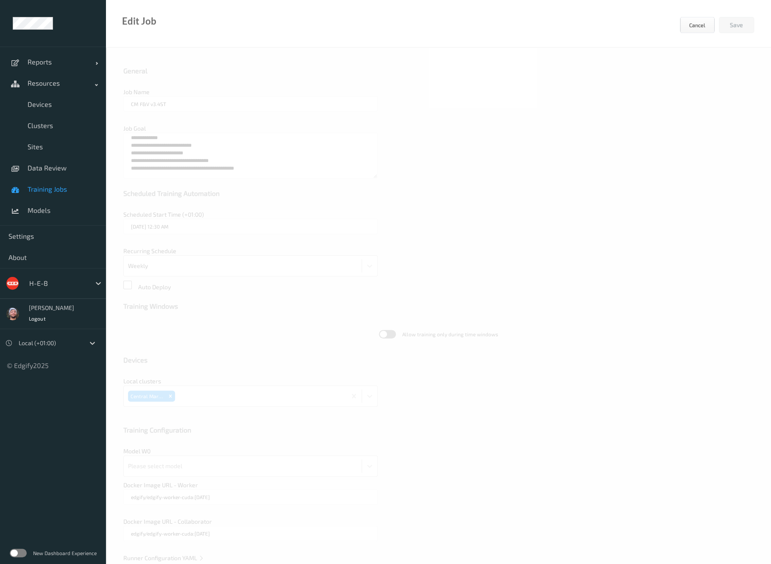
type input "CM BULK v2.1ST"
type textarea "**********"
type input "02/11/2025 4:30 AM"
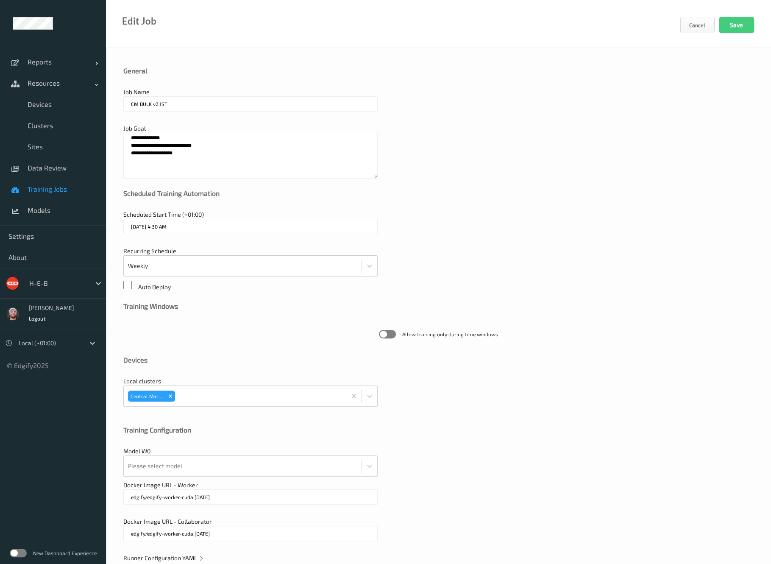
click at [161, 104] on input "CM BULK v2.1ST" at bounding box center [250, 103] width 254 height 15
type input "CM BULK [DOMAIN_NAME]"
click at [197, 400] on div at bounding box center [259, 396] width 165 height 17
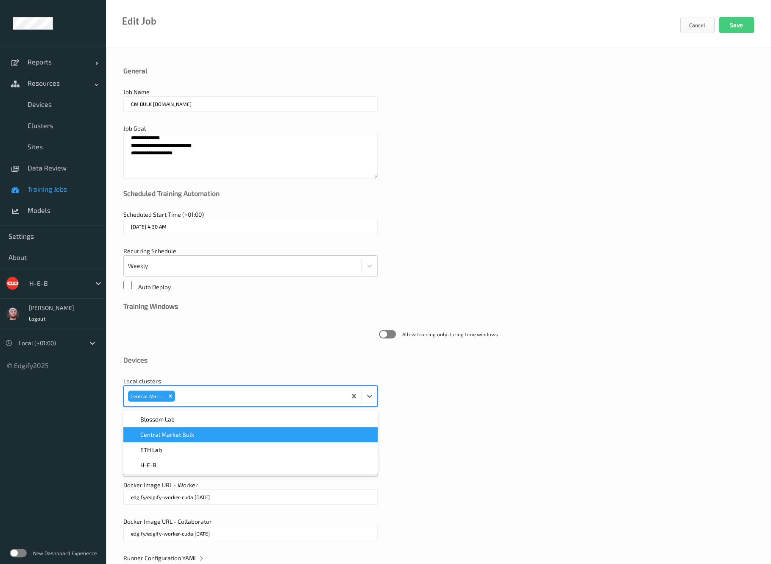
click at [193, 431] on span "Central Market Bulk" at bounding box center [167, 434] width 54 height 8
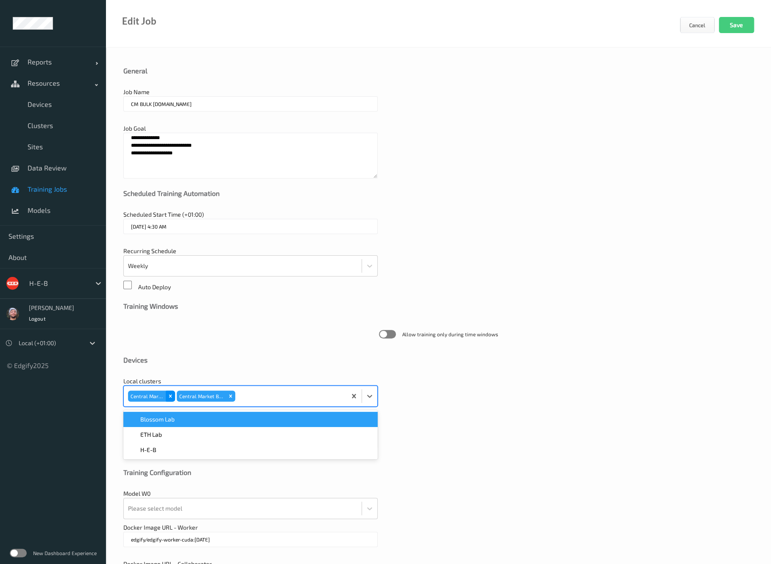
click at [169, 397] on icon "Remove Central Market" at bounding box center [171, 396] width 6 height 6
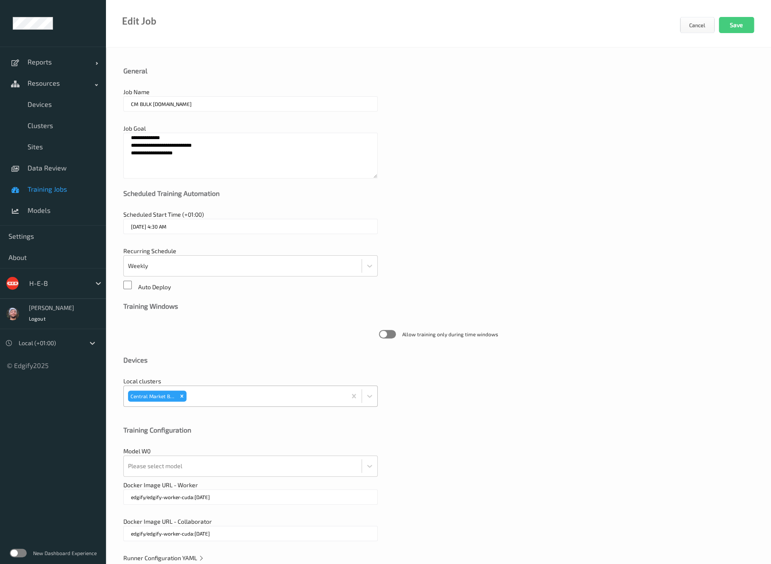
click at [281, 353] on div "**********" at bounding box center [438, 316] width 665 height 537
click at [209, 460] on div "**********" at bounding box center [438, 316] width 665 height 537
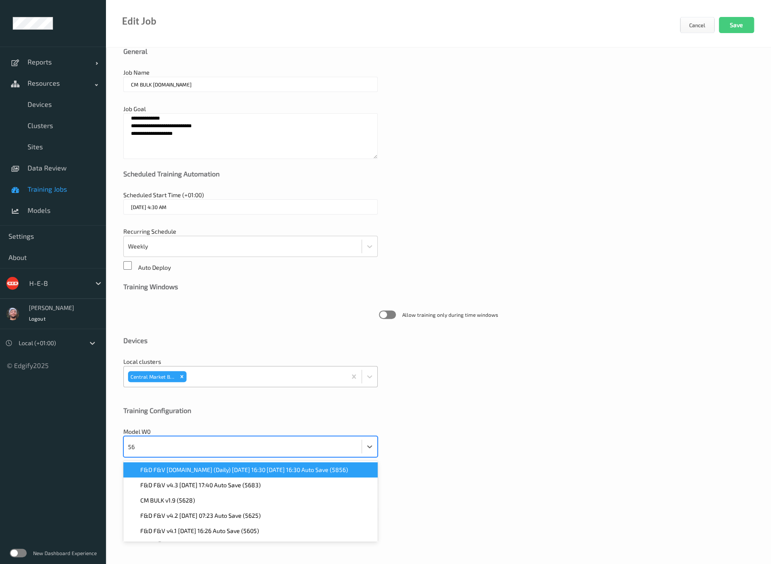
type input "562"
click at [240, 470] on div "CM BULK v1.9 (5628)" at bounding box center [251, 470] width 244 height 8
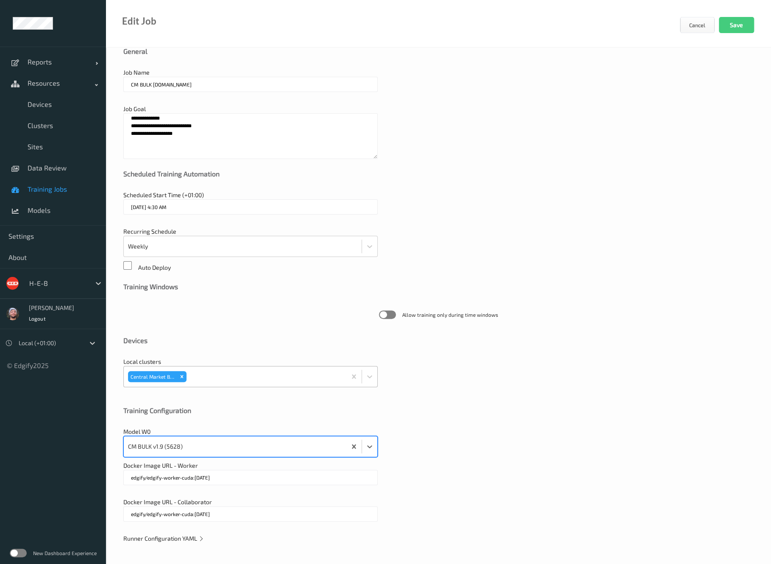
click at [190, 531] on div "**********" at bounding box center [438, 296] width 665 height 537
click at [196, 535] on span "Runner Configuration YAML" at bounding box center [163, 538] width 81 height 7
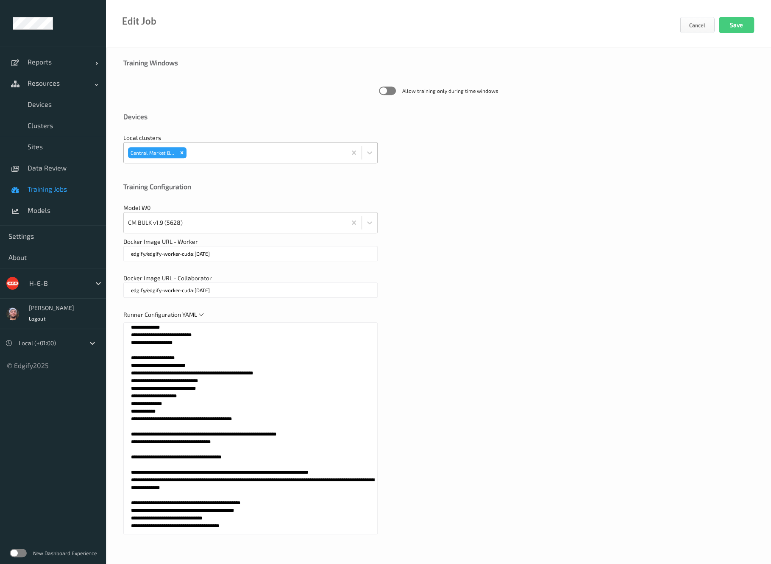
scroll to position [0, 0]
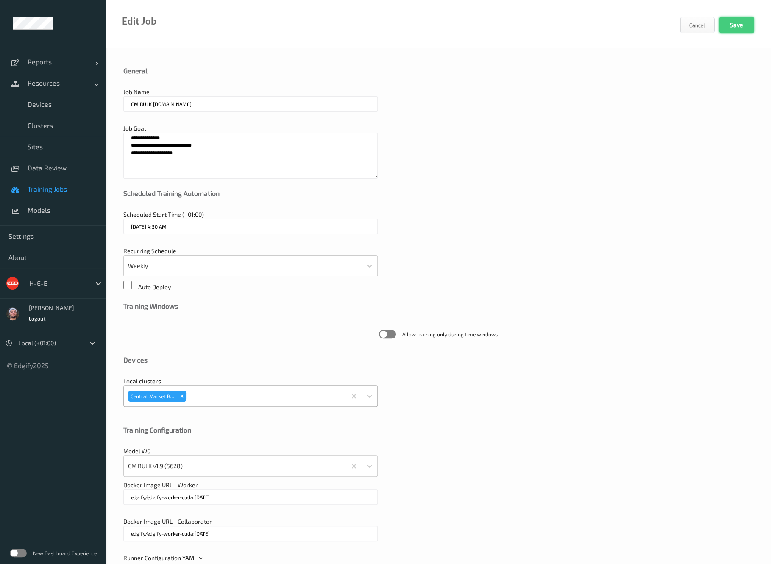
click at [731, 29] on button "Save" at bounding box center [736, 25] width 35 height 16
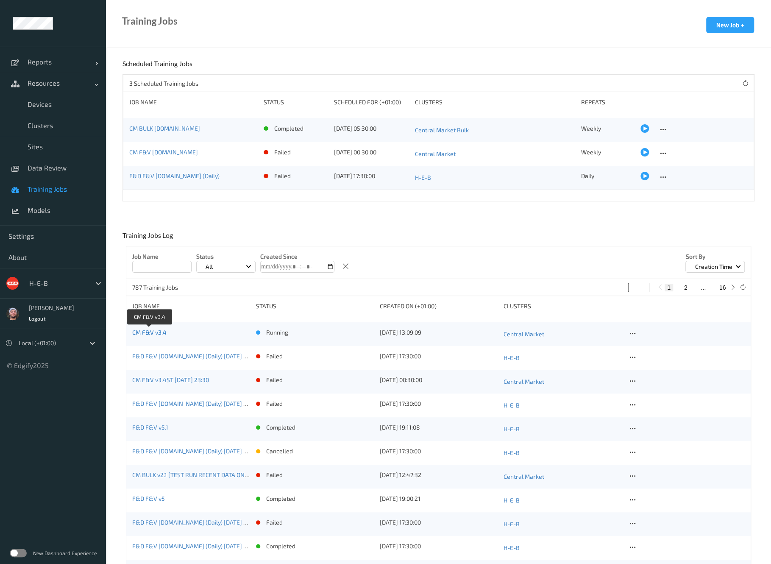
click at [160, 332] on link "CM F&V v3.4" at bounding box center [149, 332] width 34 height 7
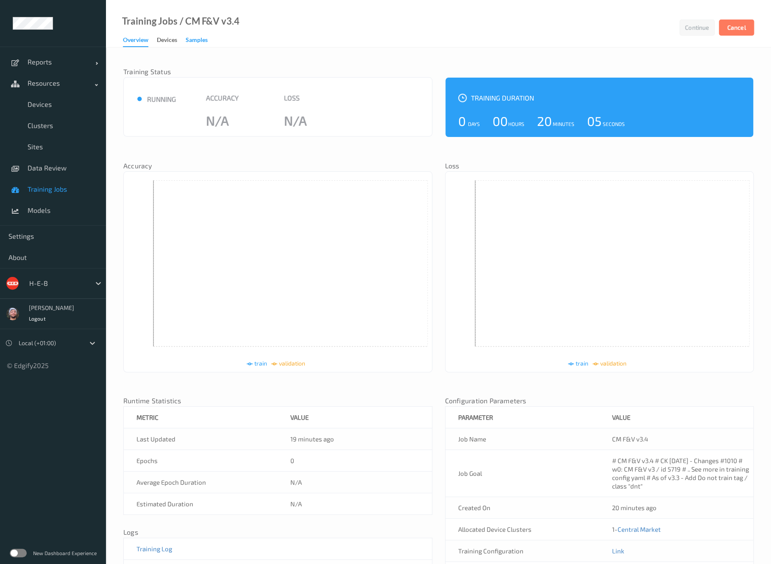
click at [190, 43] on div "Samples" at bounding box center [197, 41] width 22 height 11
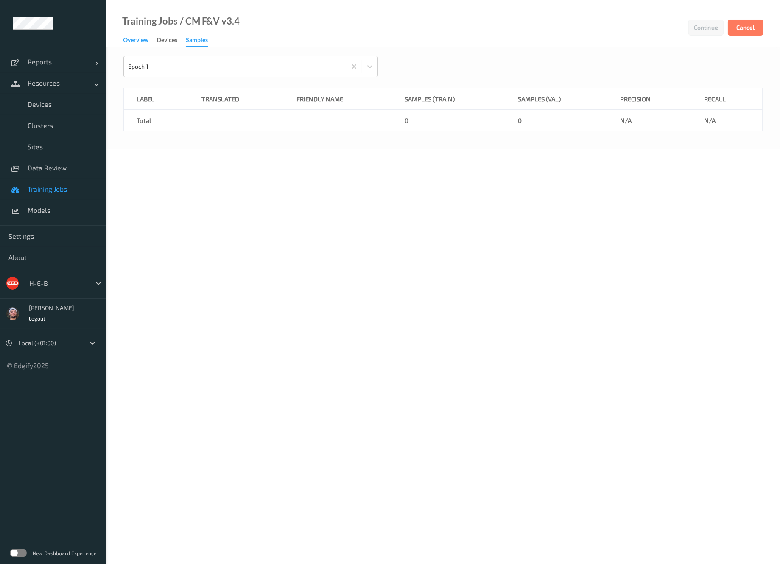
click at [148, 40] on div "Overview" at bounding box center [135, 41] width 25 height 11
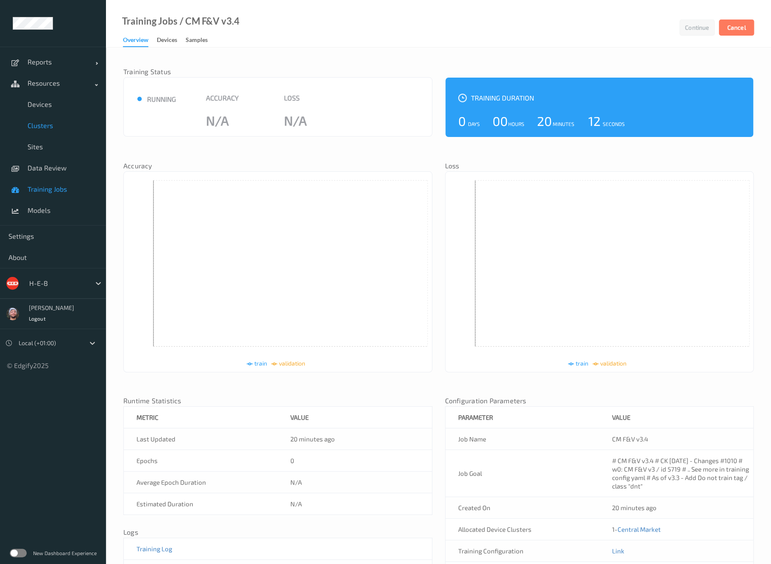
click at [61, 124] on span "Clusters" at bounding box center [63, 125] width 70 height 8
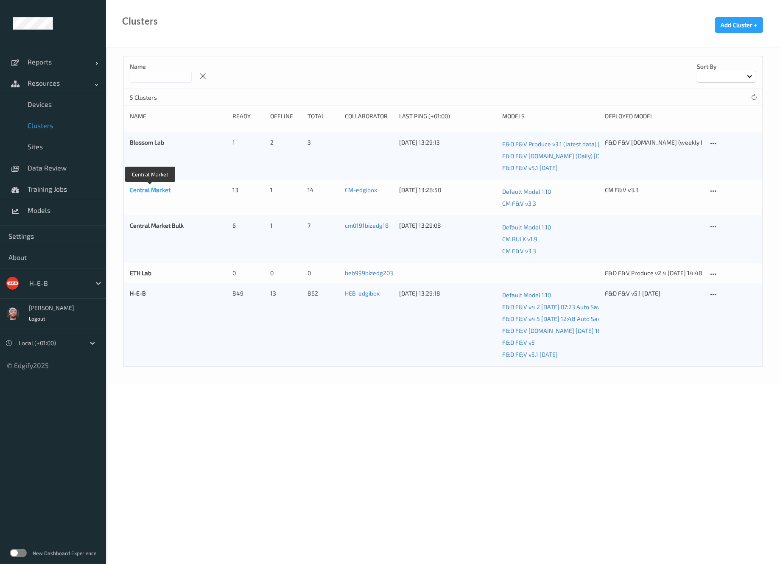
click at [160, 187] on link "Central Market" at bounding box center [150, 189] width 41 height 7
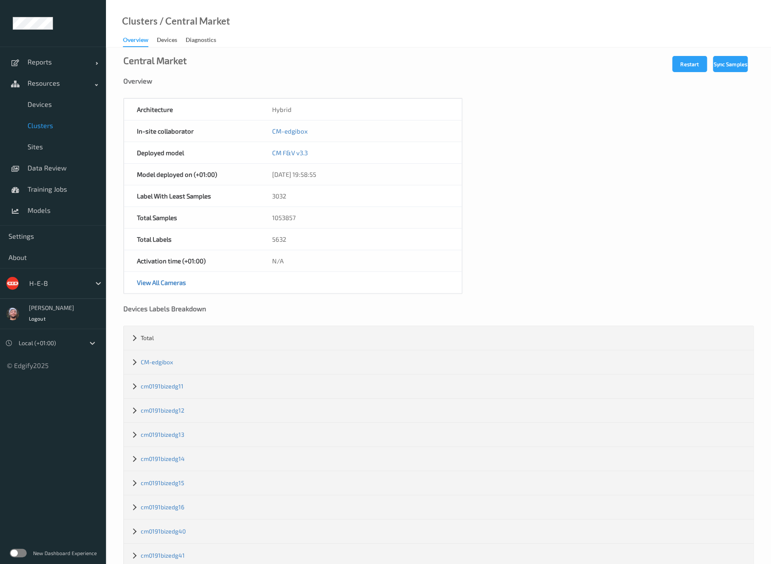
click at [55, 130] on link "Clusters" at bounding box center [53, 125] width 106 height 21
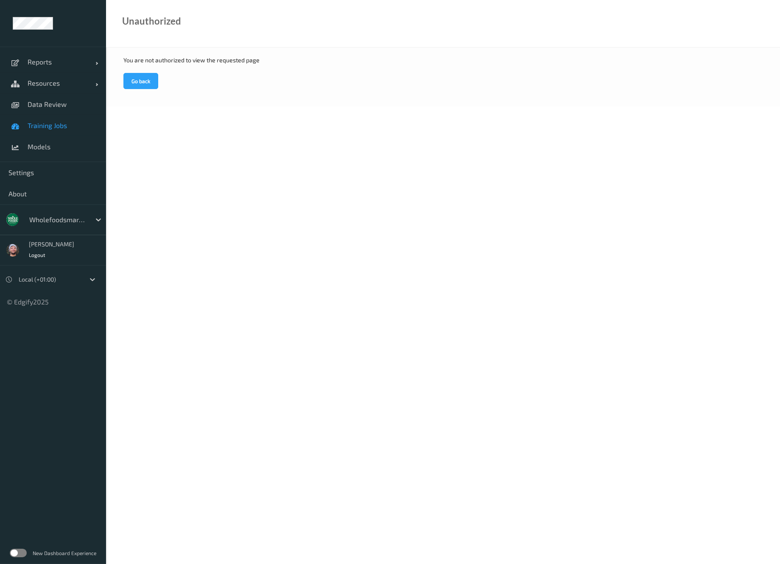
click at [55, 130] on link "Training Jobs" at bounding box center [53, 125] width 106 height 21
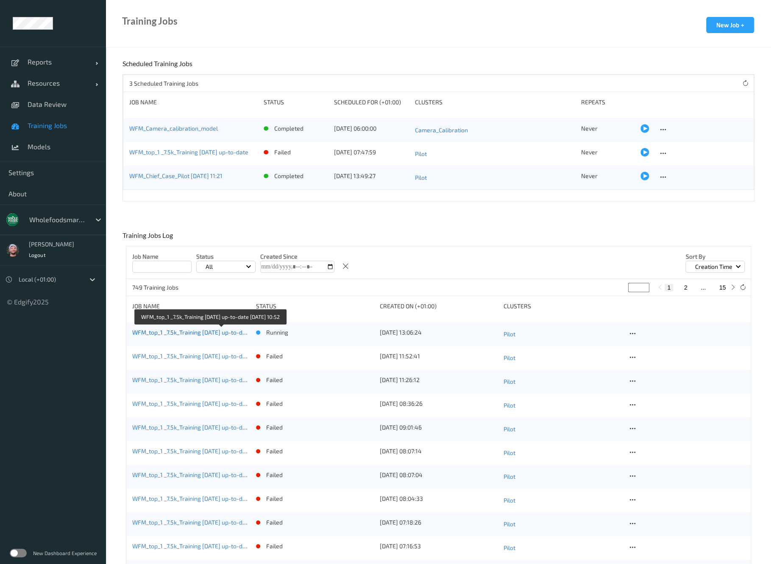
click at [198, 330] on link "WFM_top_1 _7.5k_Training [DATE] up-to-date [DATE] 10:52" at bounding box center [209, 332] width 154 height 7
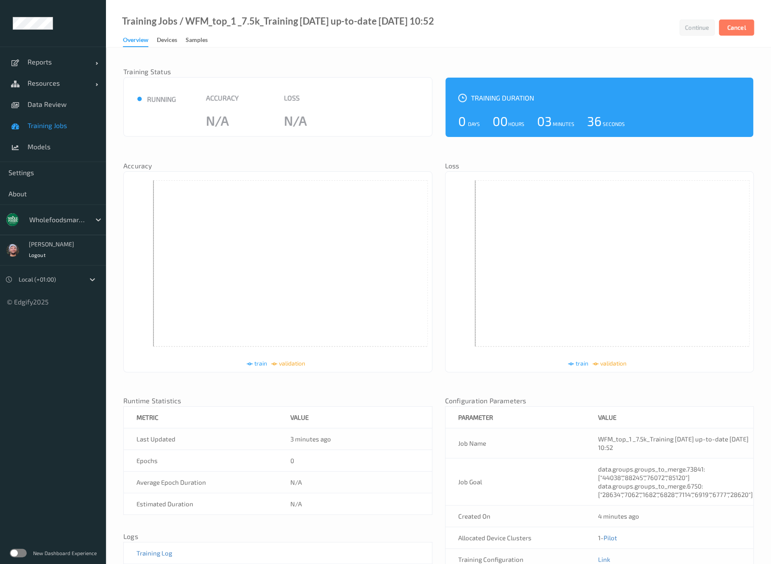
click at [232, 218] on icon at bounding box center [278, 273] width 300 height 187
click at [184, 67] on div "Training Status ● running Accuracy N/A Loss N/A Training Duration 0 Days 00 Hou…" at bounding box center [438, 330] width 631 height 549
click at [251, 287] on icon at bounding box center [278, 273] width 300 height 187
click at [365, 57] on div "Training Status ● running Accuracy N/A Loss N/A Training Duration 0 Days 00 Hou…" at bounding box center [438, 330] width 631 height 549
click at [207, 36] on div "Samples" at bounding box center [197, 41] width 22 height 11
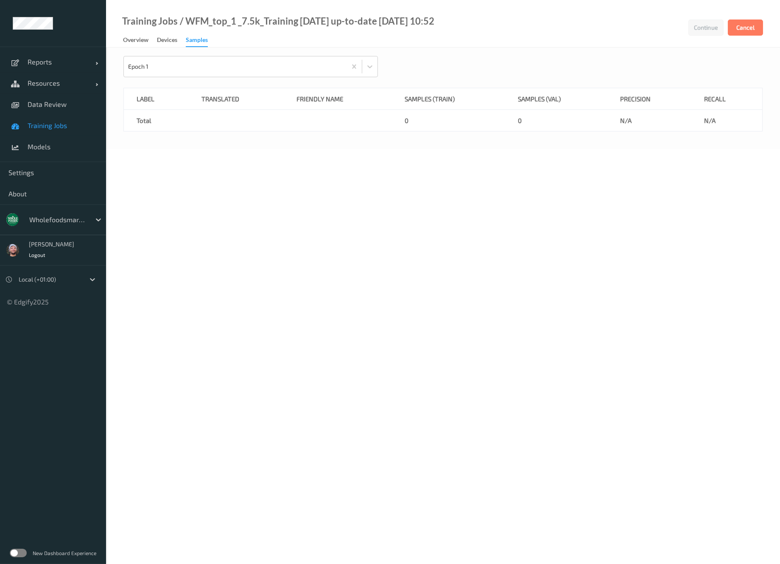
click at [58, 223] on div at bounding box center [57, 220] width 57 height 10
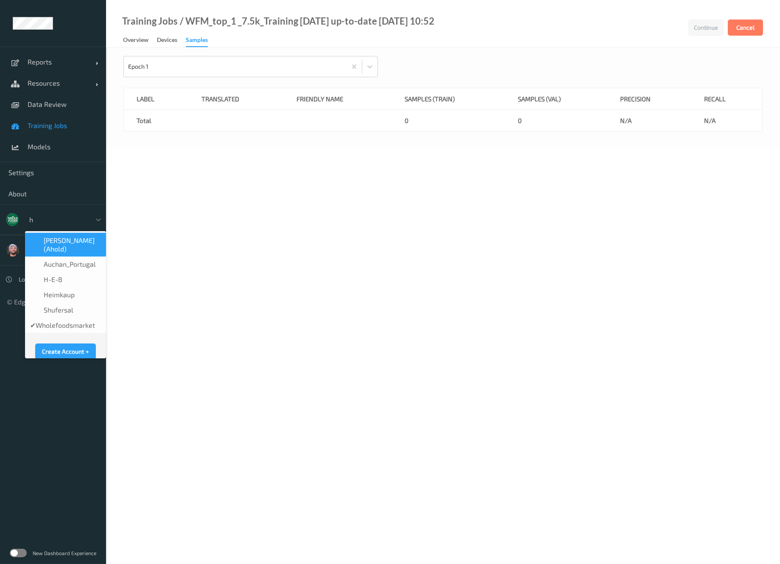
type input "h-"
